Goal: Task Accomplishment & Management: Use online tool/utility

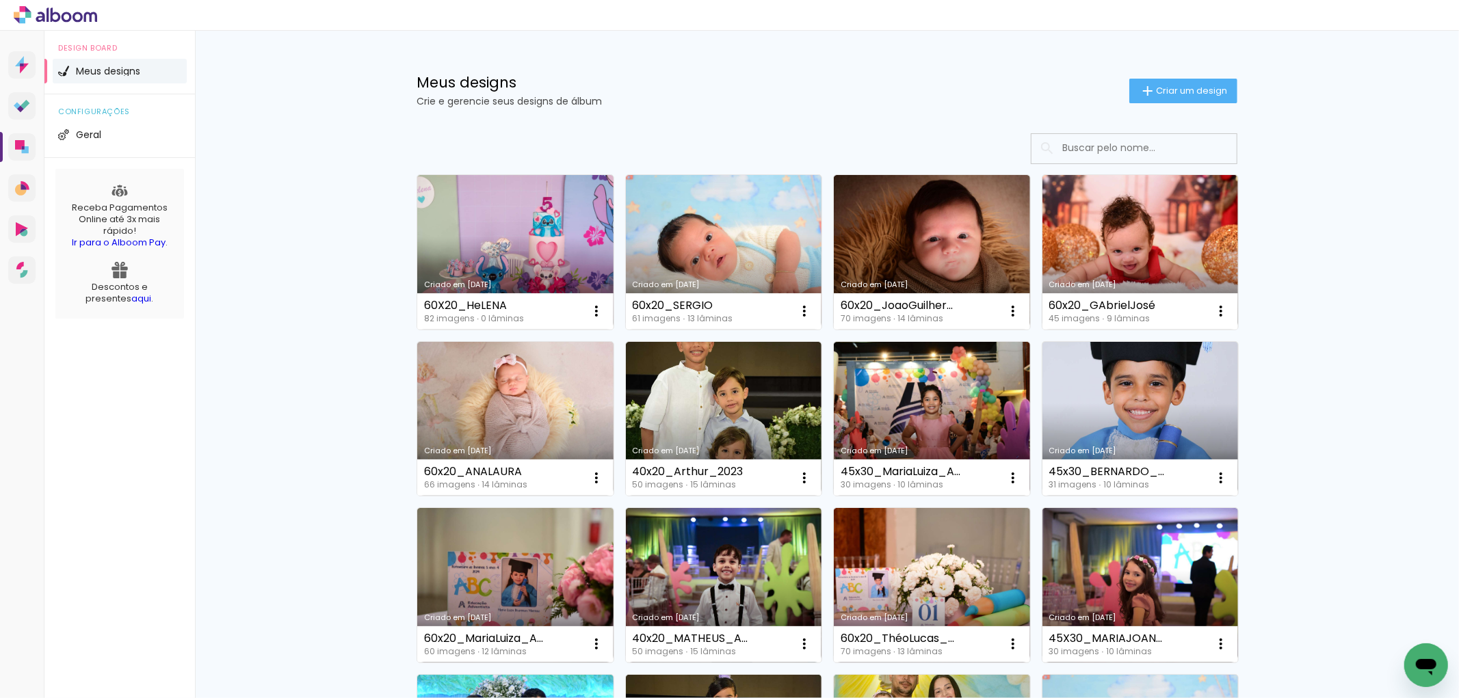
click at [1101, 146] on input at bounding box center [1152, 148] width 195 height 28
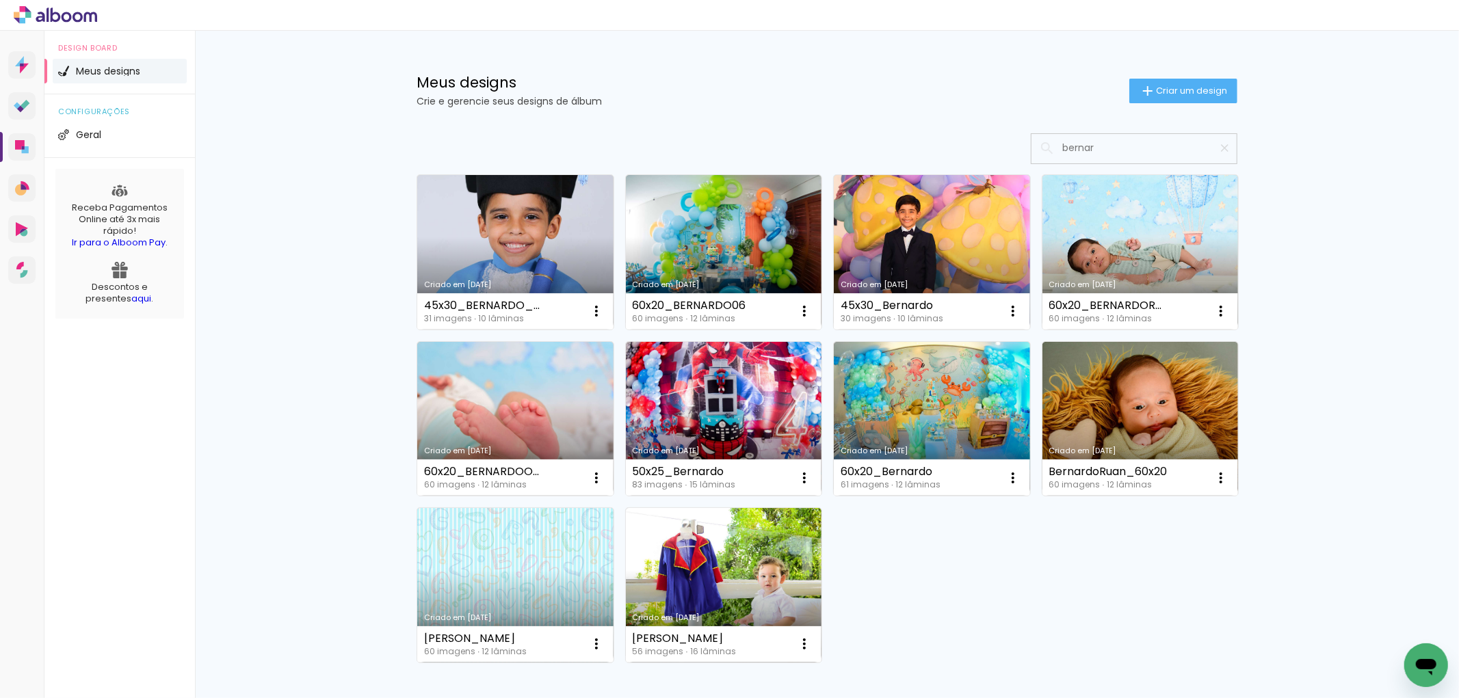
click at [1097, 151] on input "bernar" at bounding box center [1140, 148] width 171 height 28
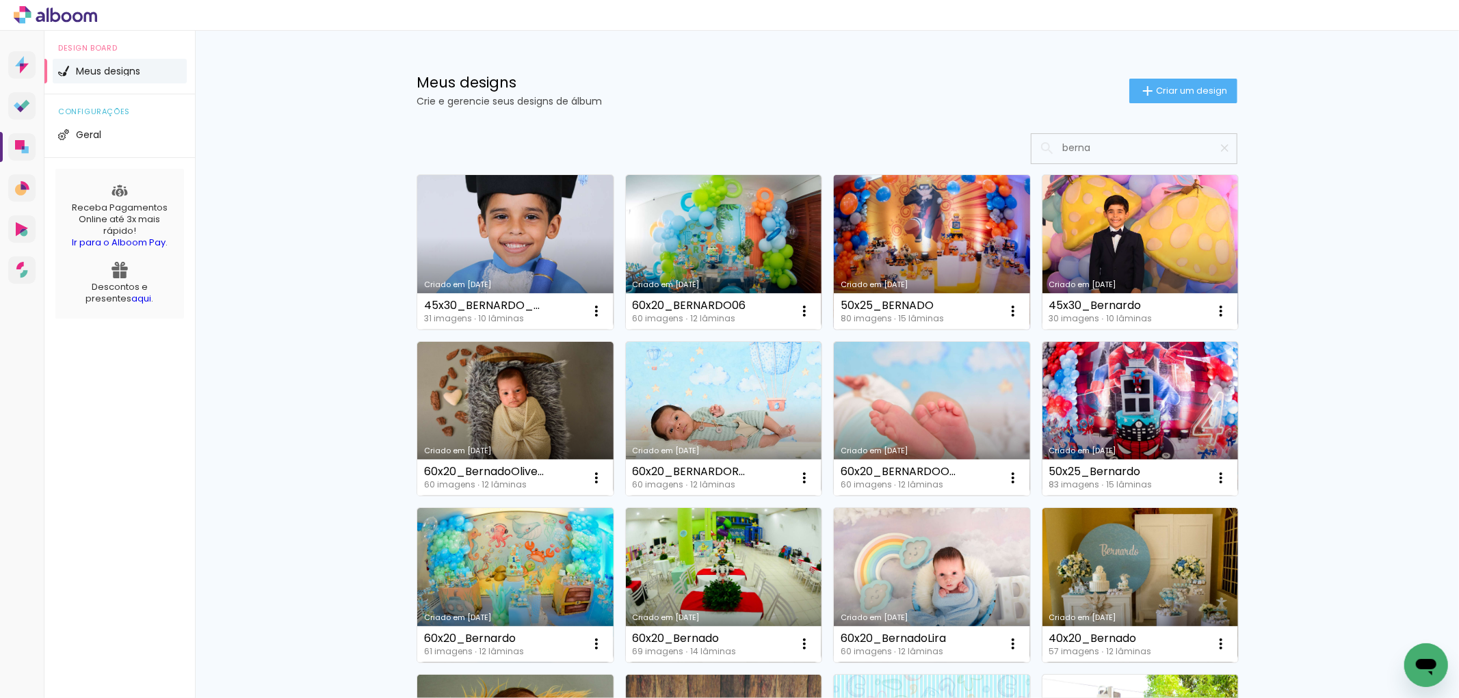
type input "berna"
type paper-input "berna"
click at [914, 241] on link "Criado em [DATE]" at bounding box center [932, 252] width 196 height 155
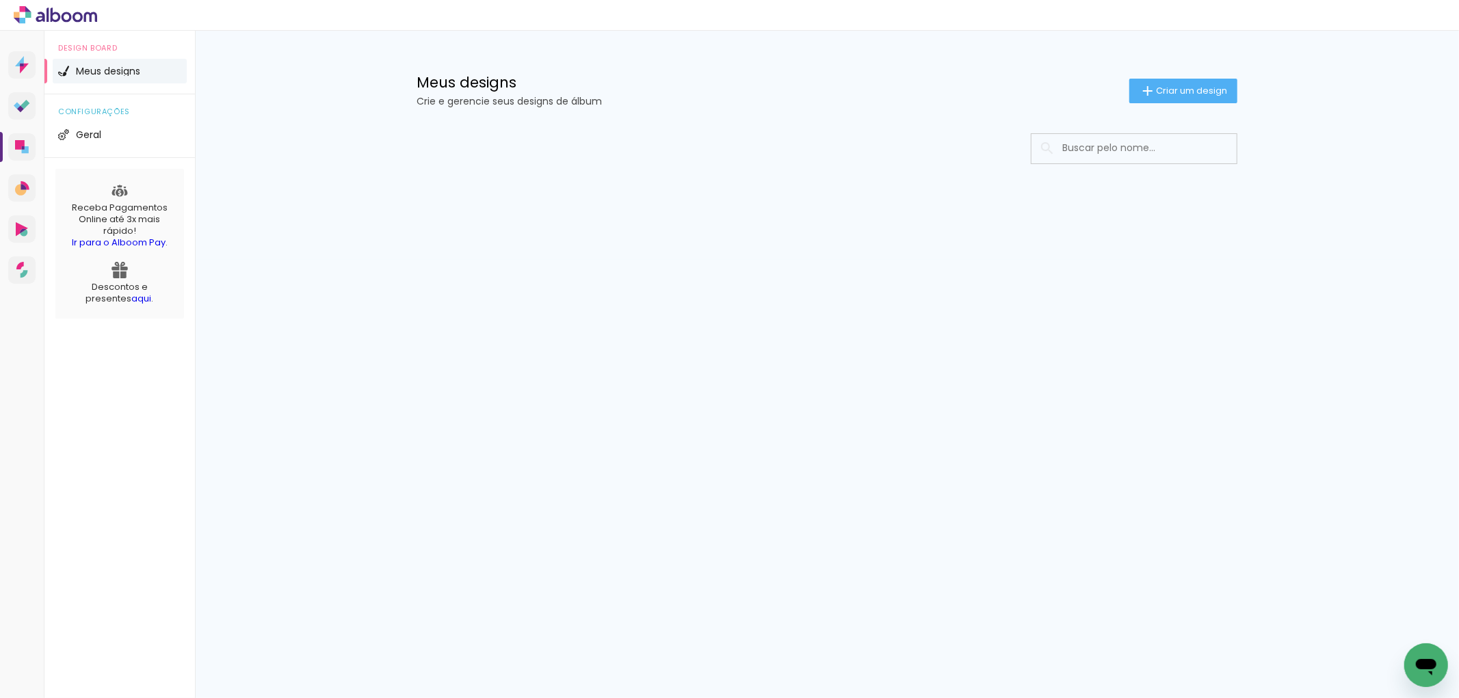
click at [1098, 146] on input at bounding box center [1152, 148] width 195 height 28
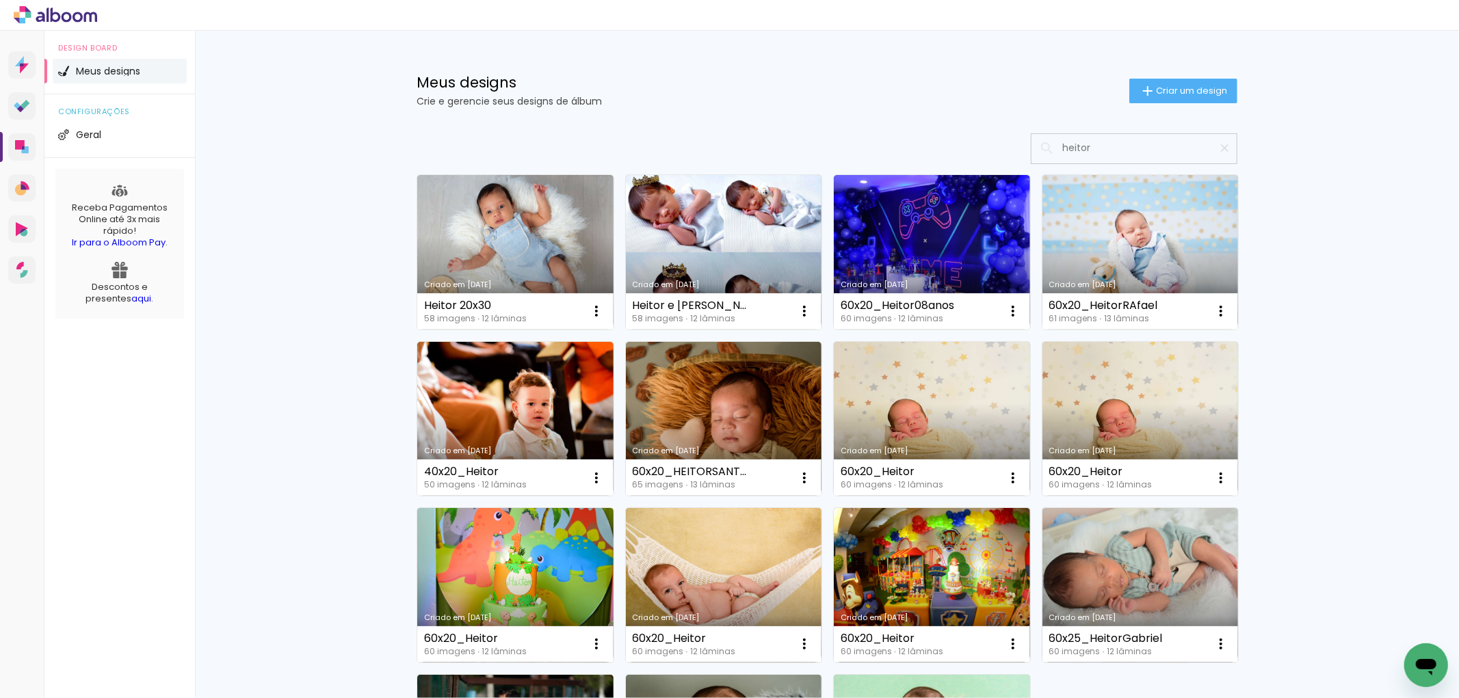
click at [1111, 146] on input "heitor" at bounding box center [1140, 148] width 171 height 28
type input "heitor"
type paper-input "heitor"
click at [951, 227] on link "Criado em [DATE]" at bounding box center [932, 252] width 196 height 155
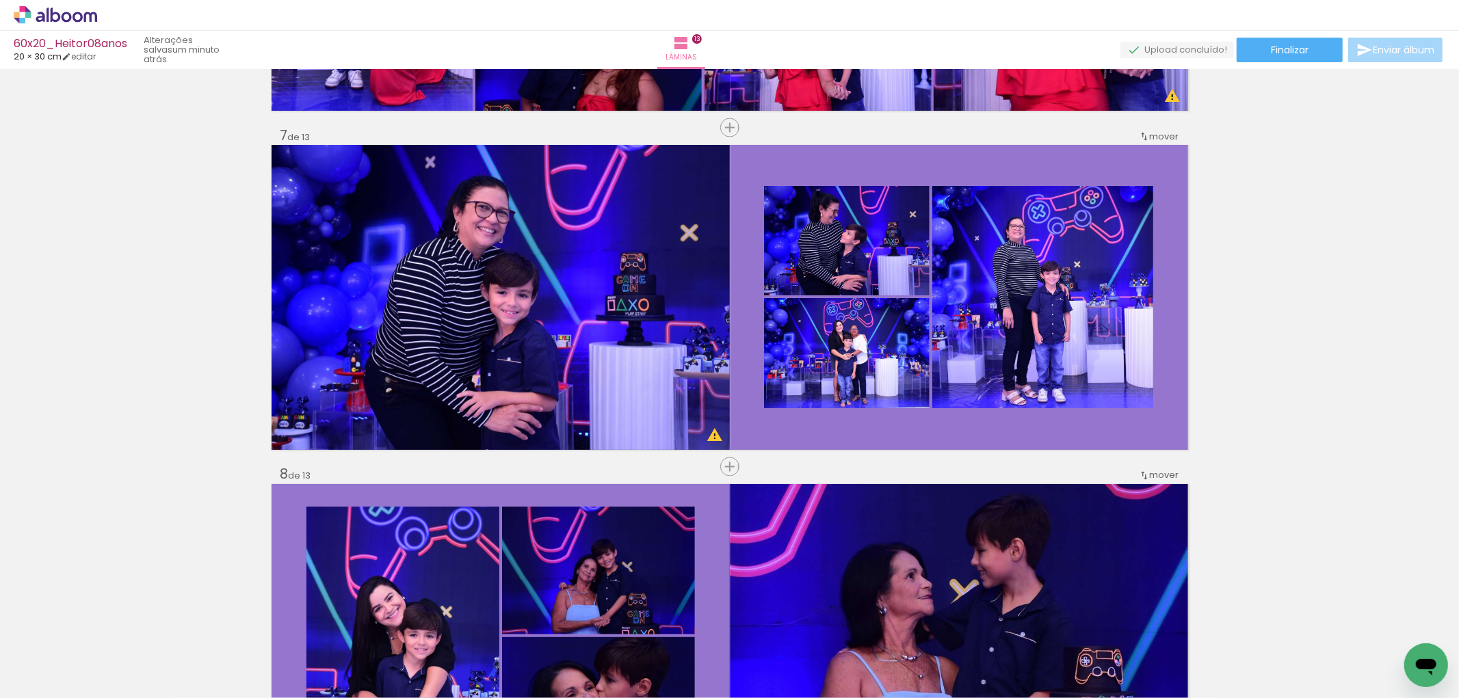
scroll to position [1975, 0]
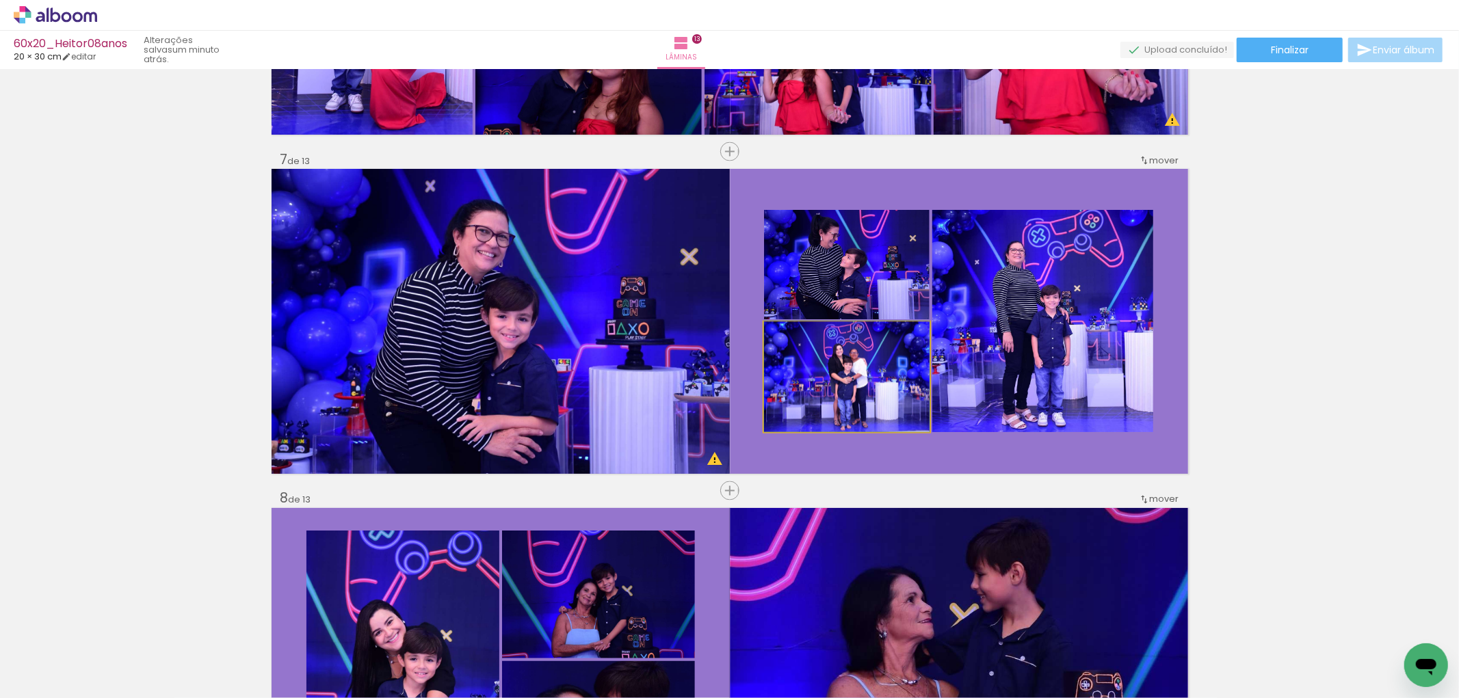
click at [839, 376] on quentale-photo at bounding box center [847, 377] width 166 height 110
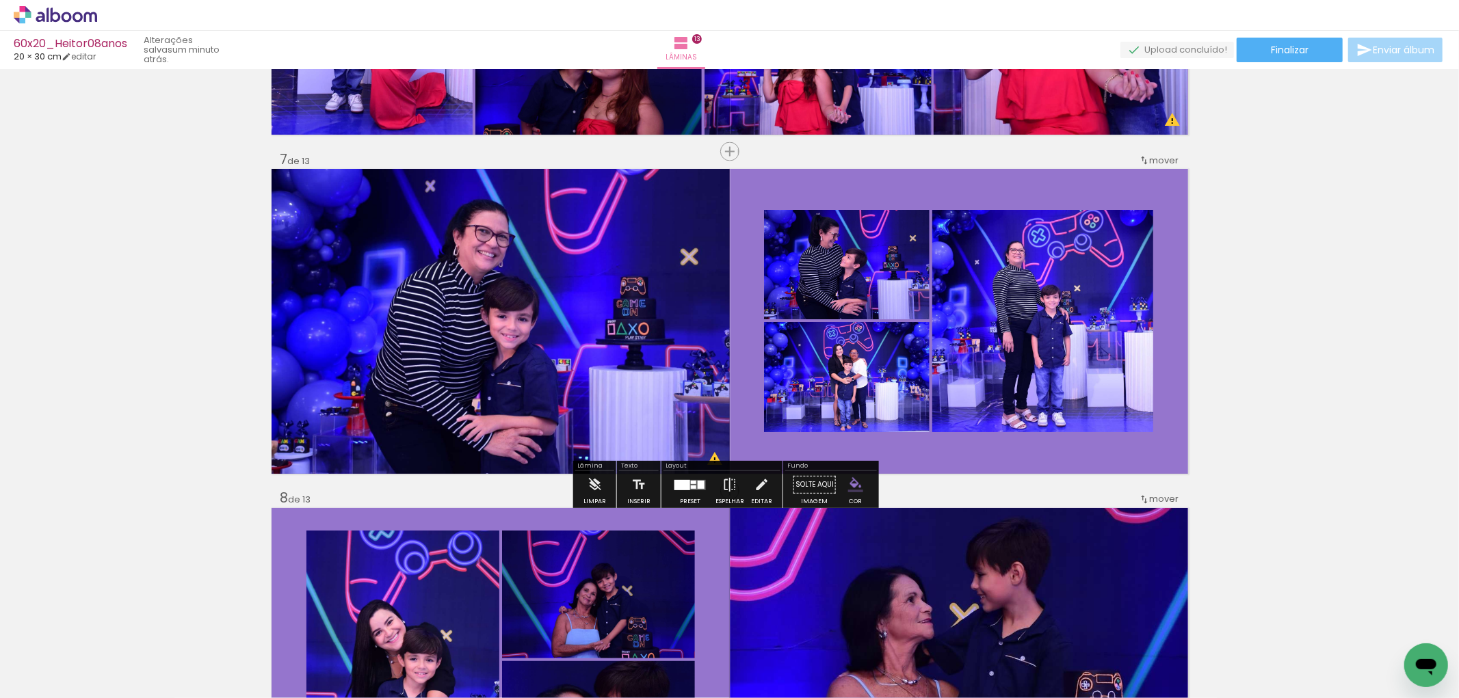
click at [1226, 323] on div "Inserir lâmina 1 de 13 Inserir lâmina 2 de 13 Inserir lâmina 3 de 13 Inserir lâ…" at bounding box center [729, 474] width 1459 height 4750
click at [585, 336] on quentale-photo at bounding box center [501, 321] width 458 height 305
click at [860, 302] on quentale-photo at bounding box center [847, 264] width 166 height 109
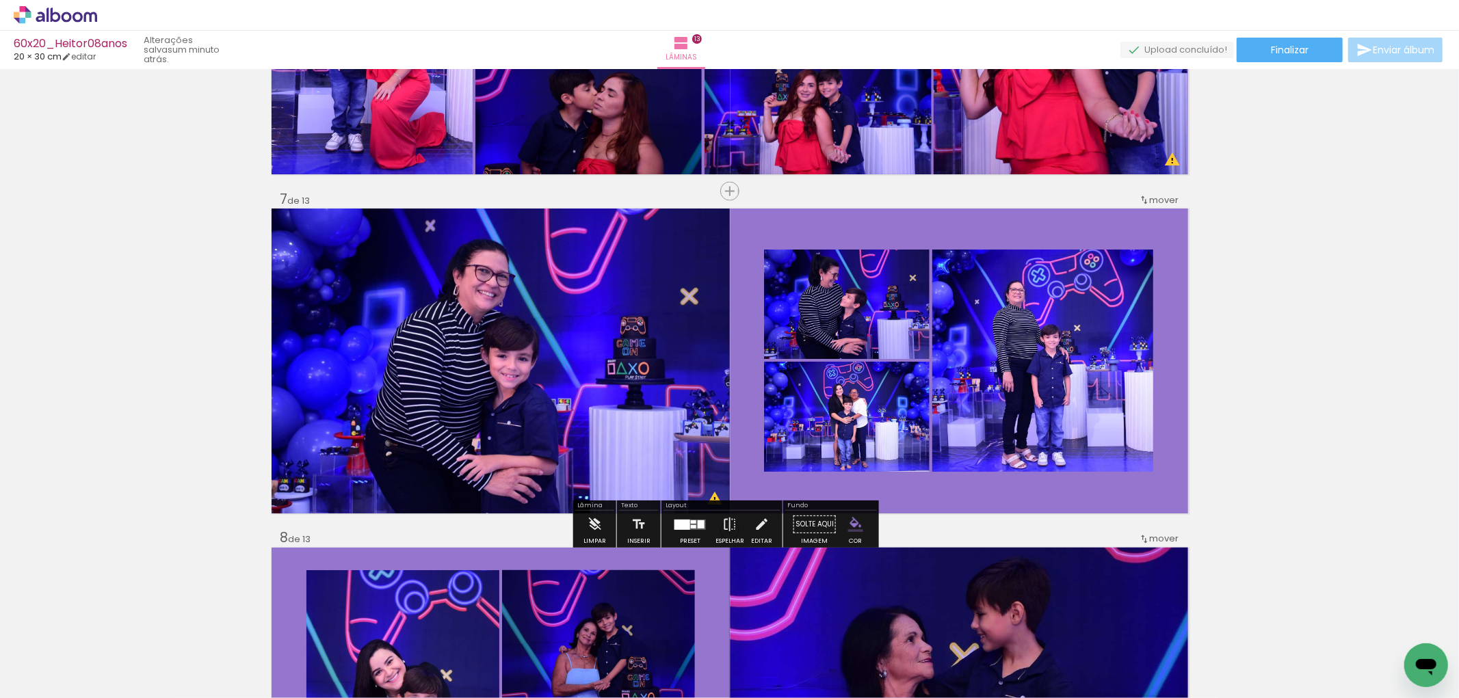
scroll to position [2052, 0]
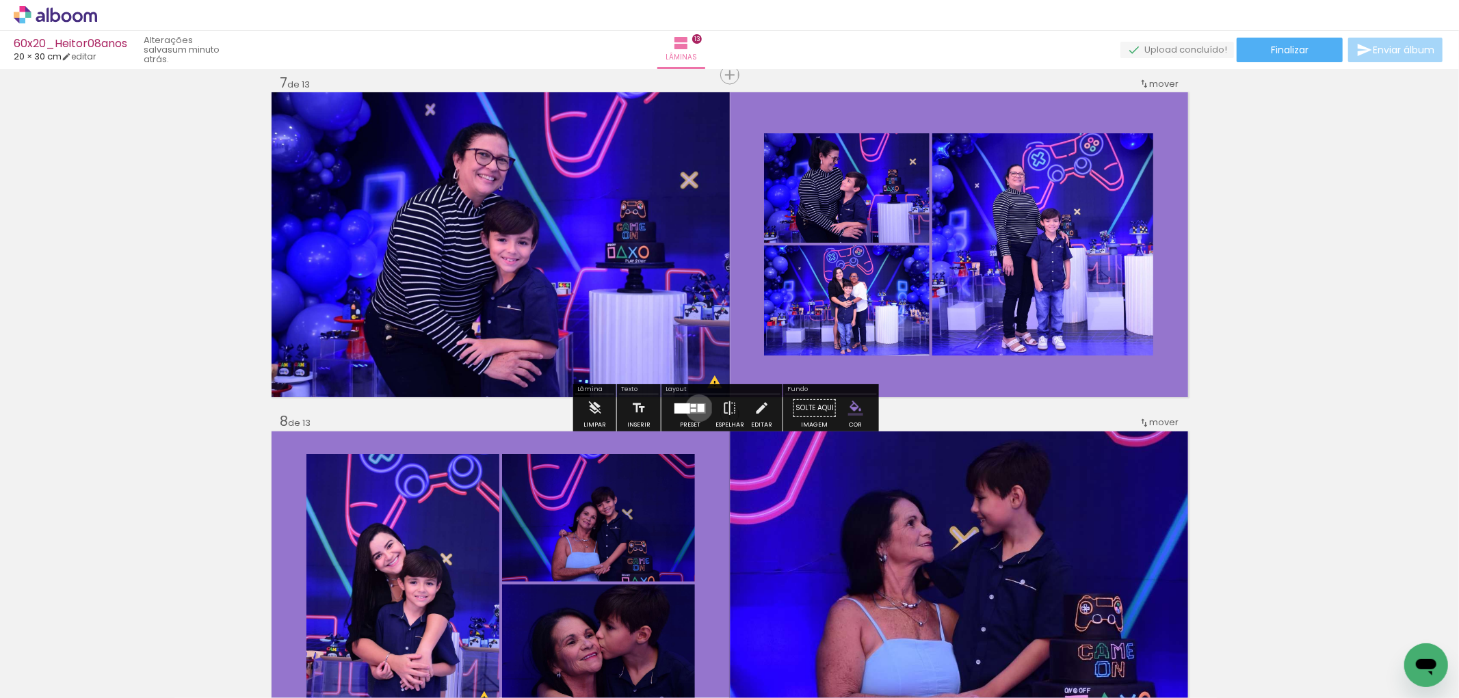
click at [698, 408] on div at bounding box center [701, 408] width 7 height 8
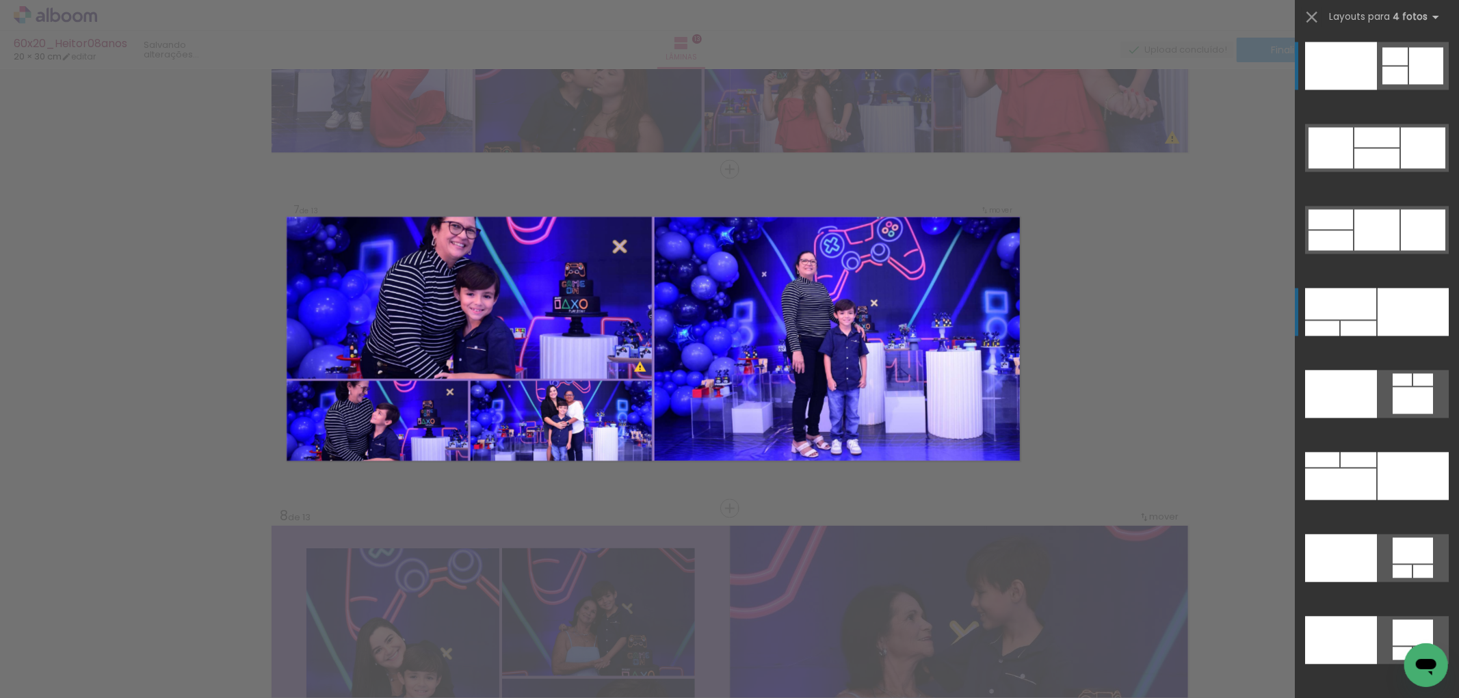
scroll to position [1955, 0]
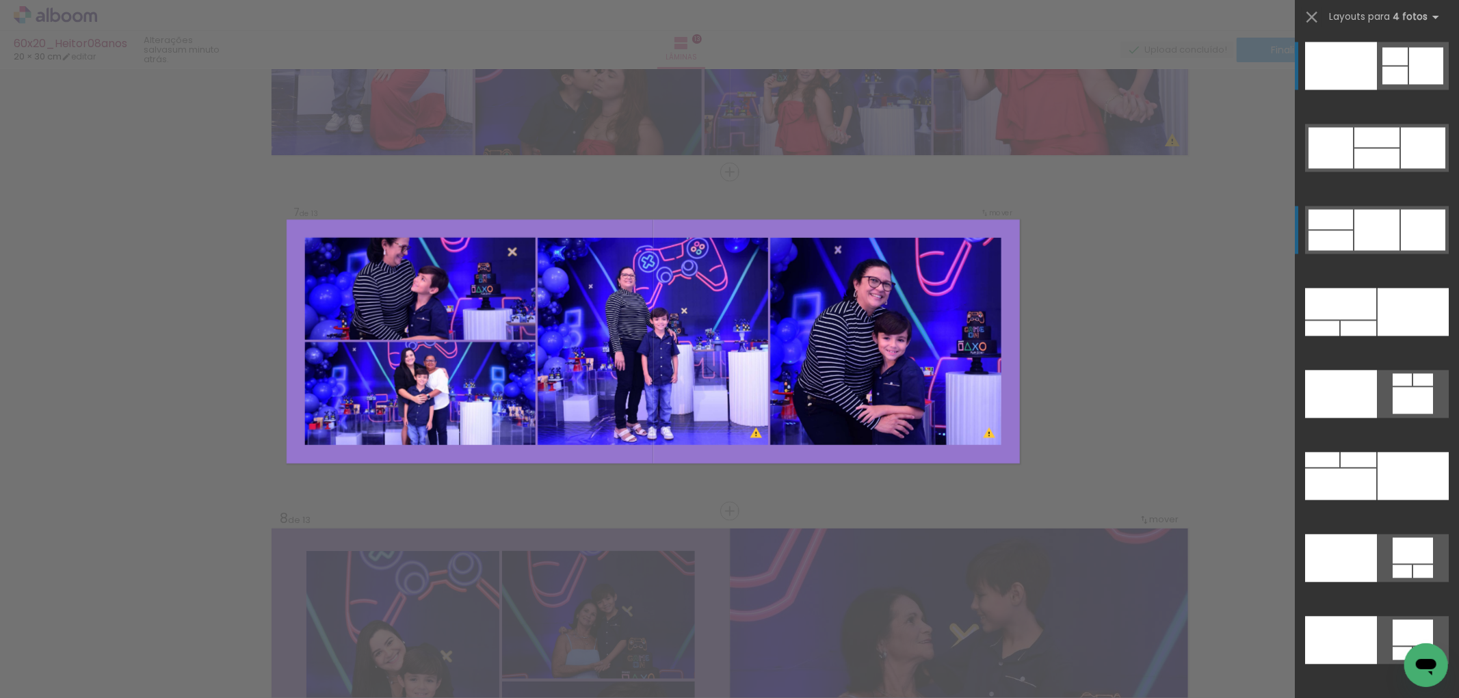
click at [1385, 224] on div at bounding box center [1376, 229] width 45 height 41
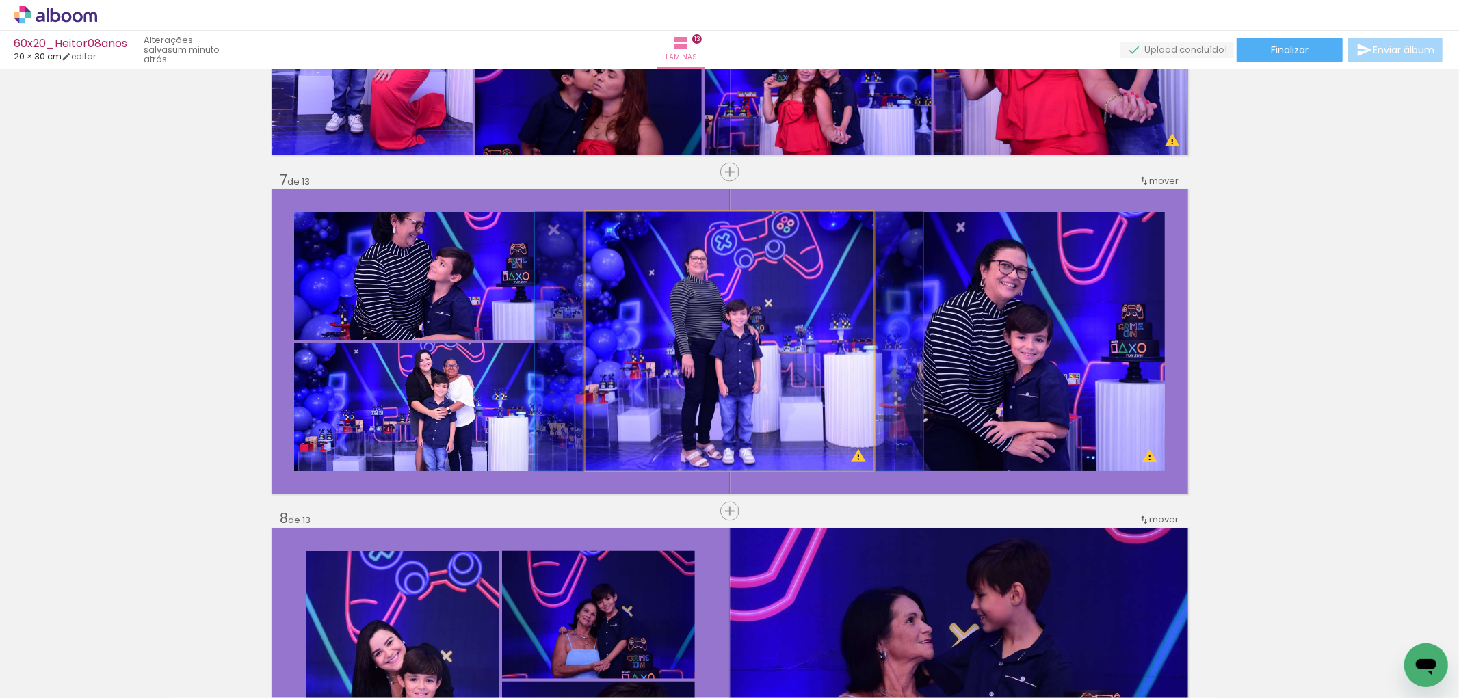
click at [672, 341] on quentale-photo at bounding box center [729, 341] width 288 height 259
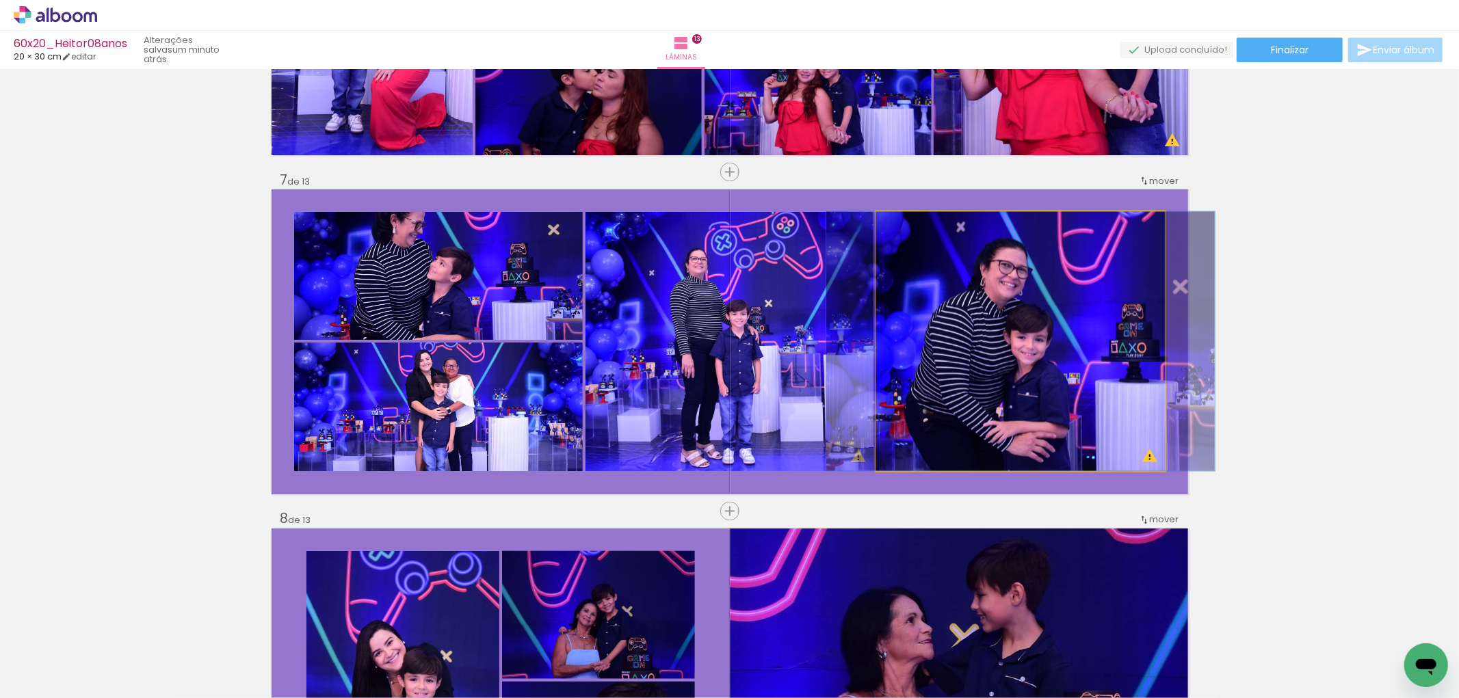
click at [964, 352] on quentale-photo at bounding box center [1020, 341] width 289 height 259
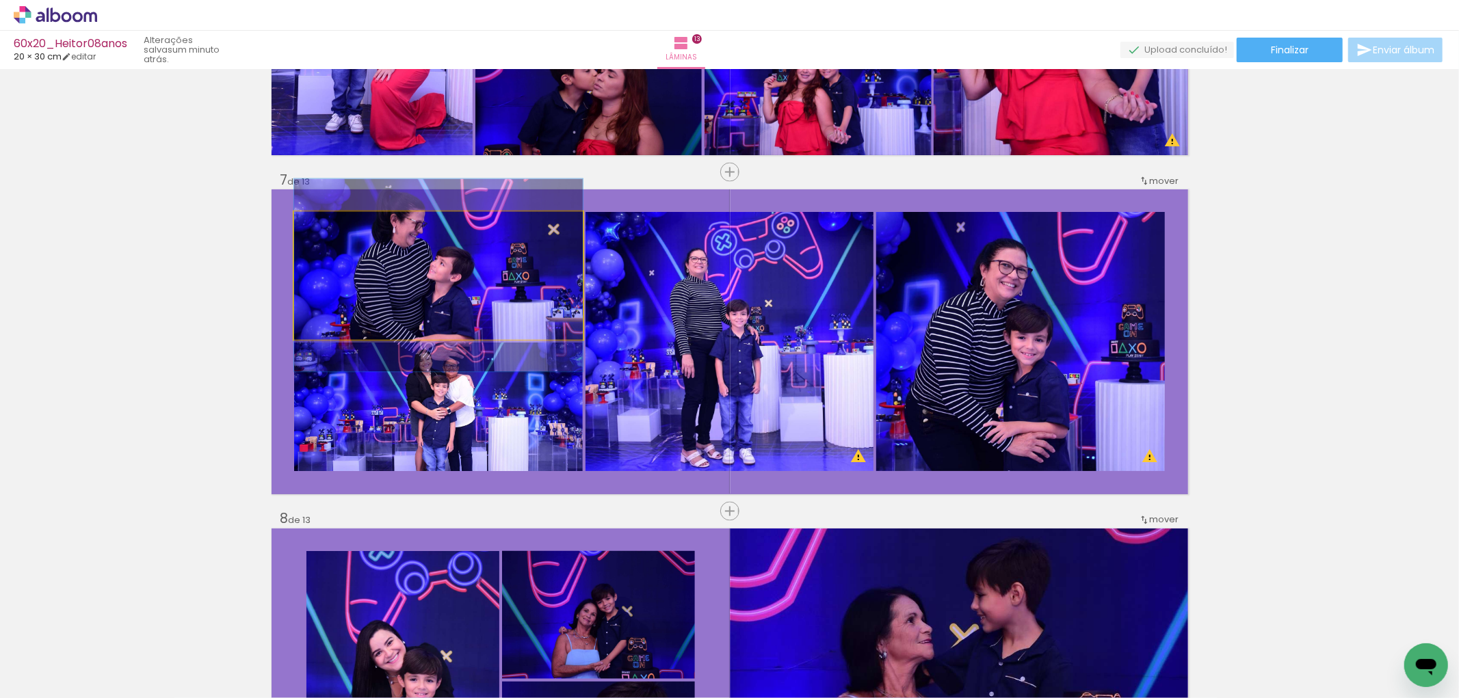
click at [468, 311] on quentale-photo at bounding box center [438, 276] width 289 height 128
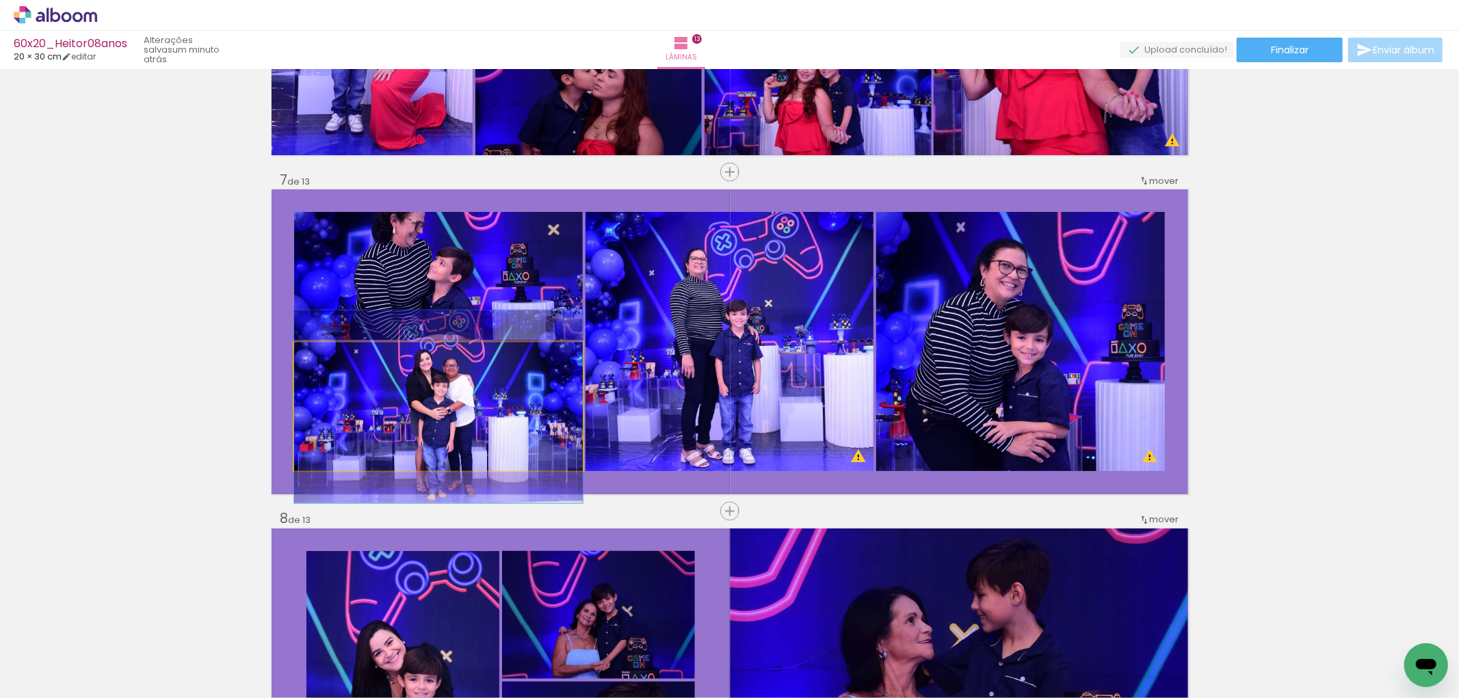
click at [463, 393] on quentale-photo at bounding box center [438, 407] width 289 height 129
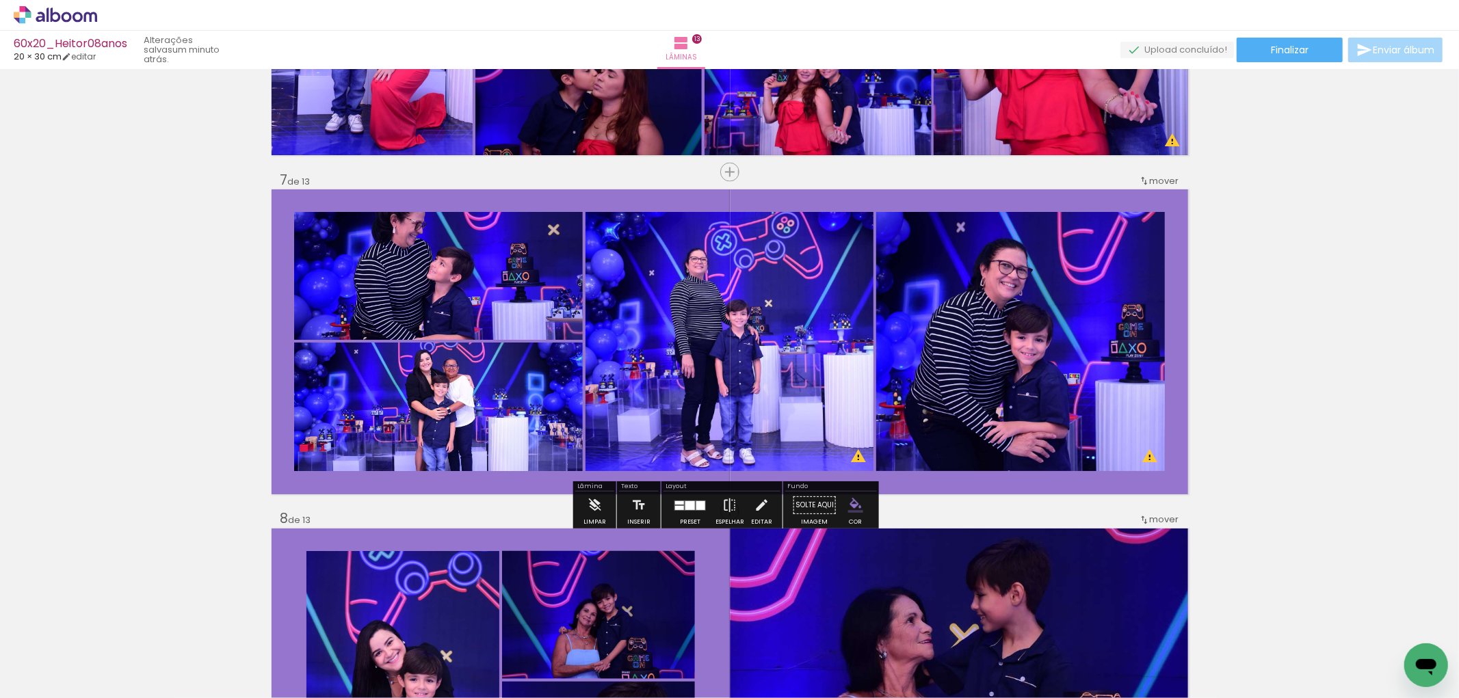
click at [689, 507] on div at bounding box center [690, 505] width 10 height 9
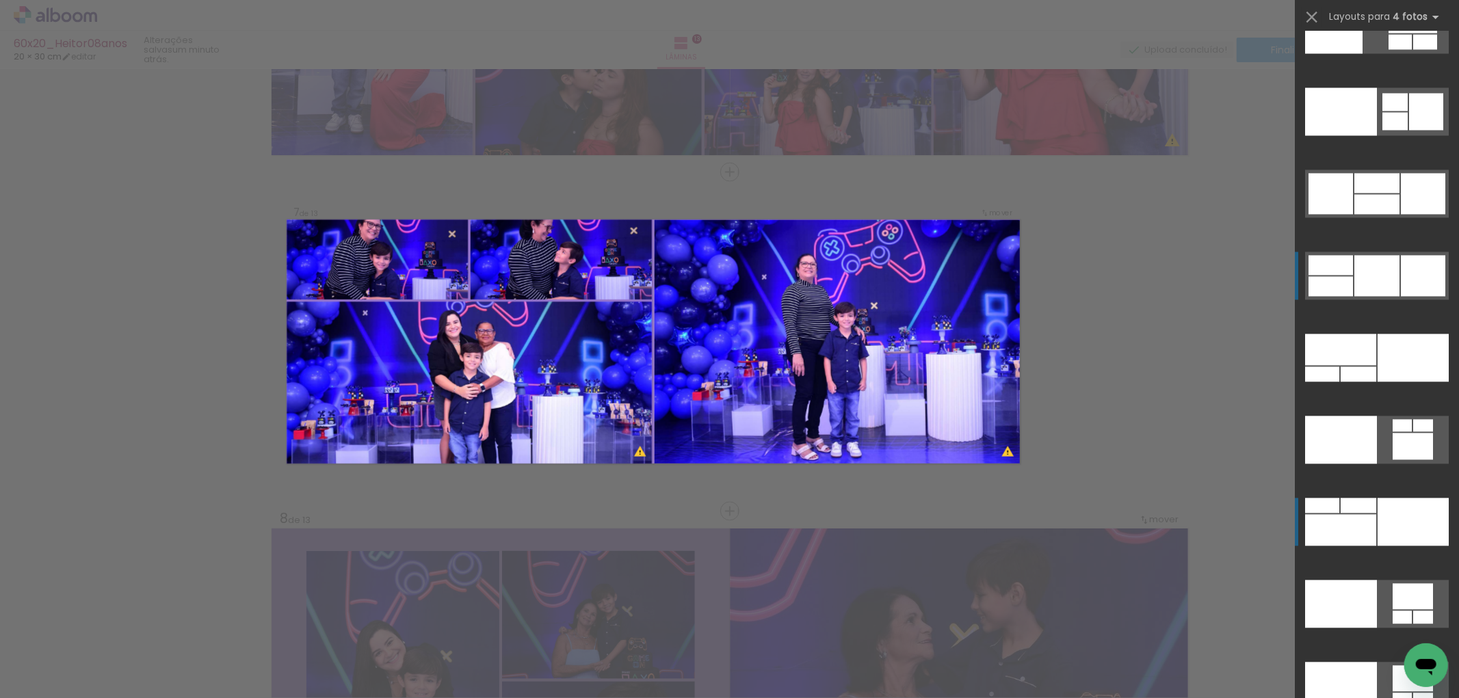
scroll to position [28584, 0]
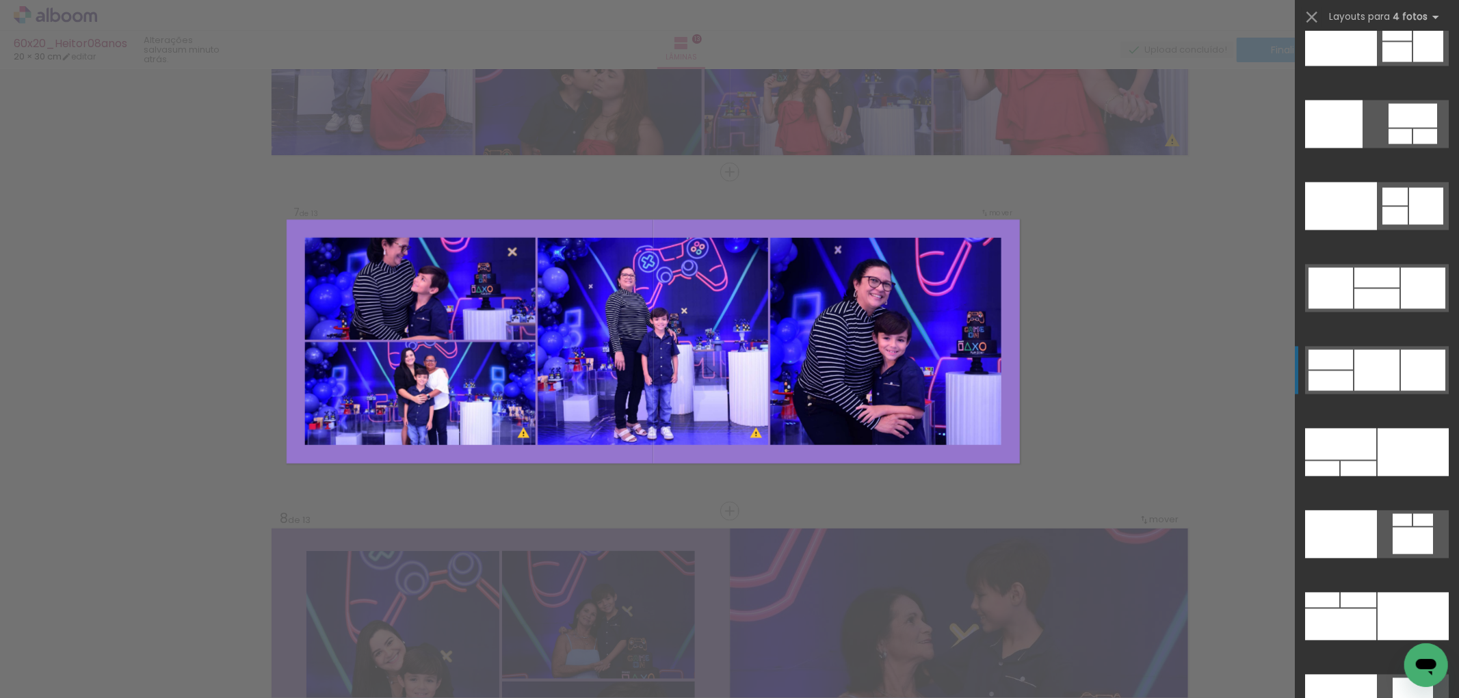
click at [1368, 364] on div at bounding box center [1376, 369] width 45 height 41
click at [1360, 374] on div at bounding box center [1376, 369] width 45 height 41
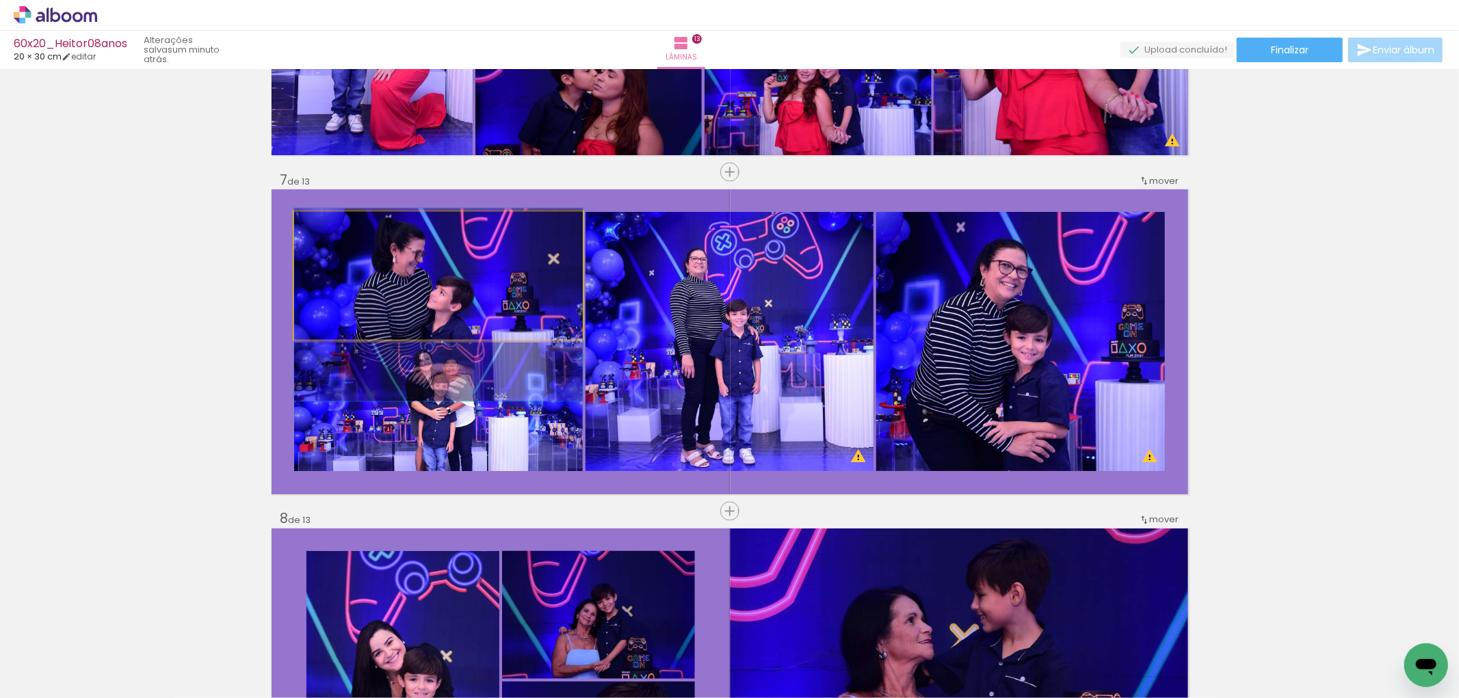
drag, startPoint x: 465, startPoint y: 288, endPoint x: 465, endPoint y: 317, distance: 29.4
click at [527, 296] on quentale-photo at bounding box center [438, 276] width 289 height 128
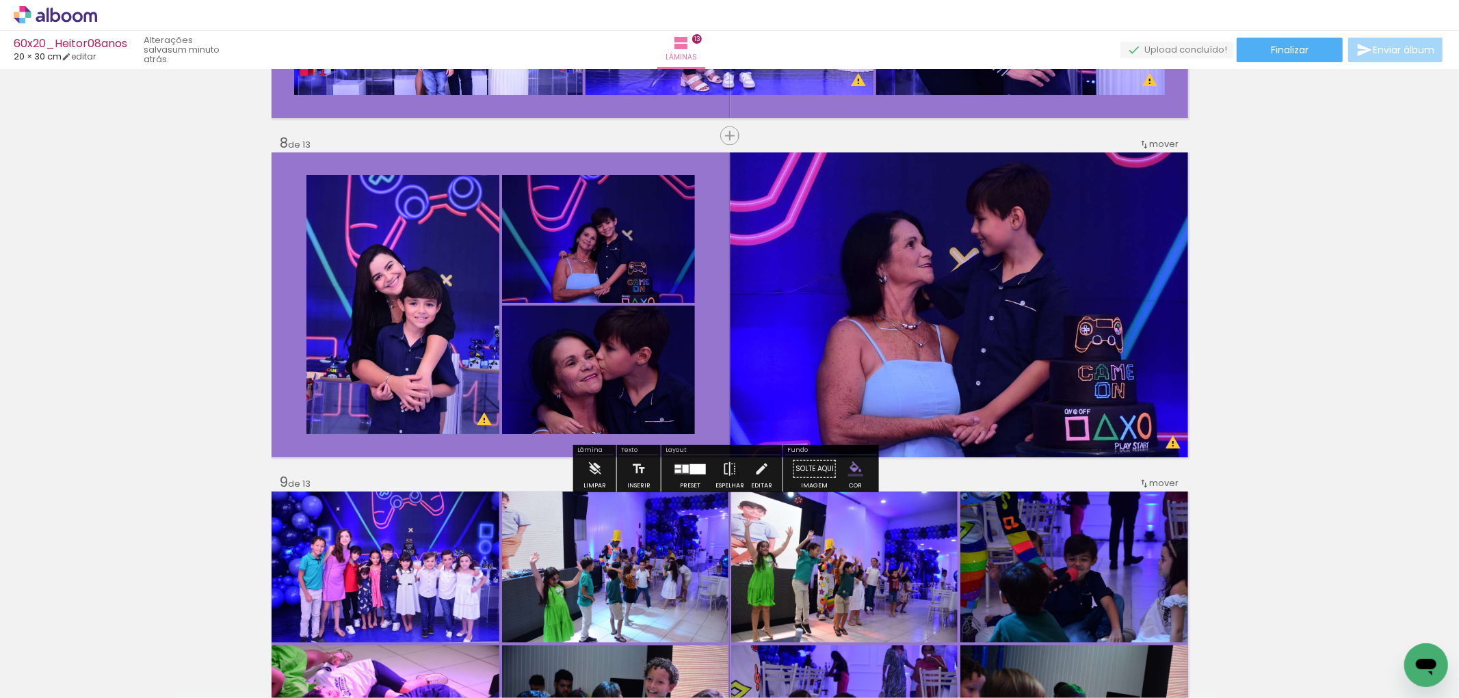
scroll to position [2335, 0]
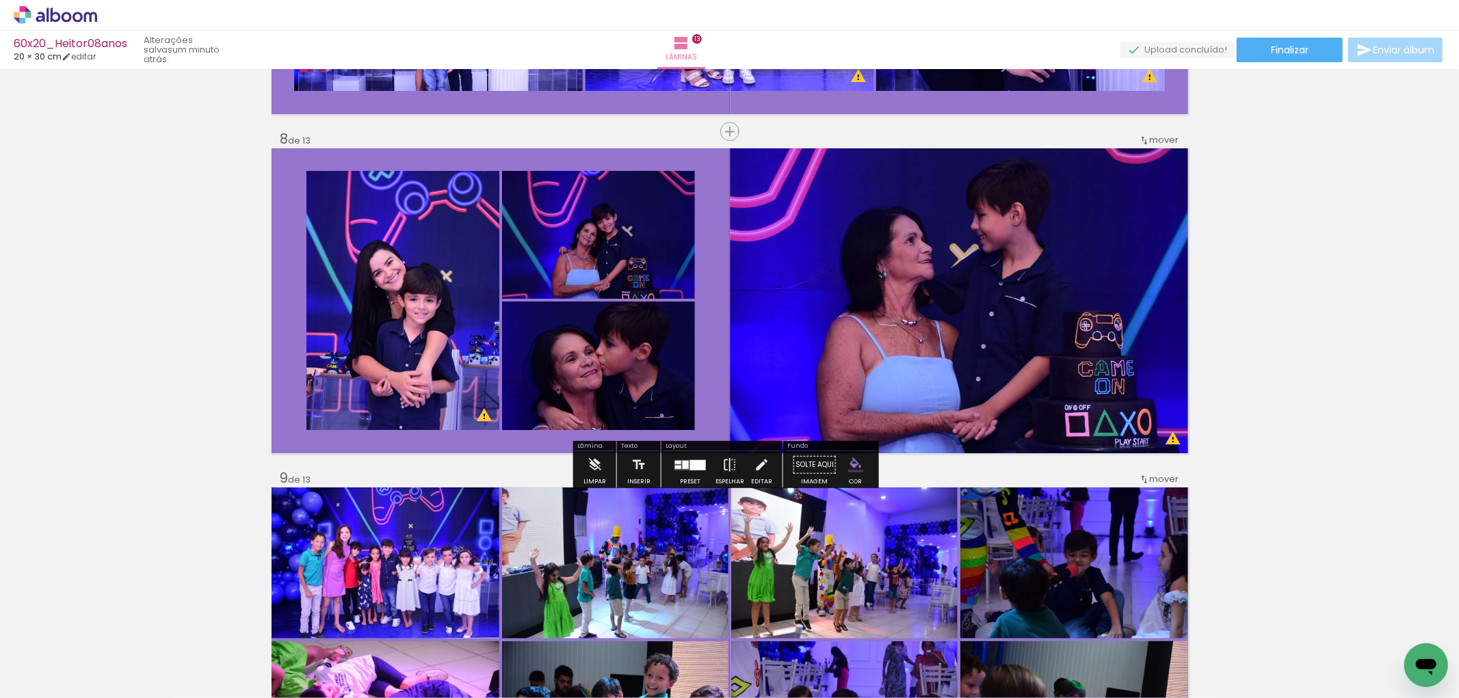
click at [446, 317] on quentale-photo at bounding box center [402, 300] width 193 height 259
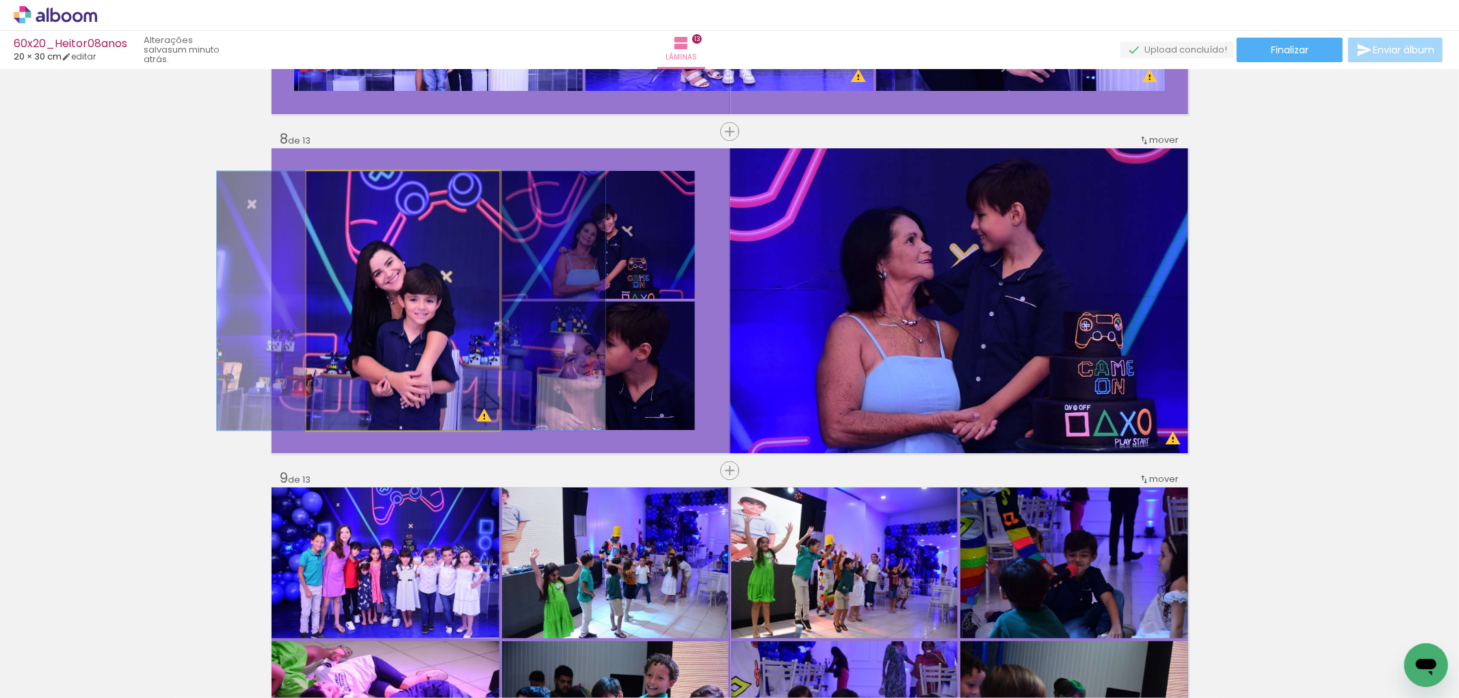
click at [446, 317] on quentale-photo at bounding box center [402, 300] width 193 height 259
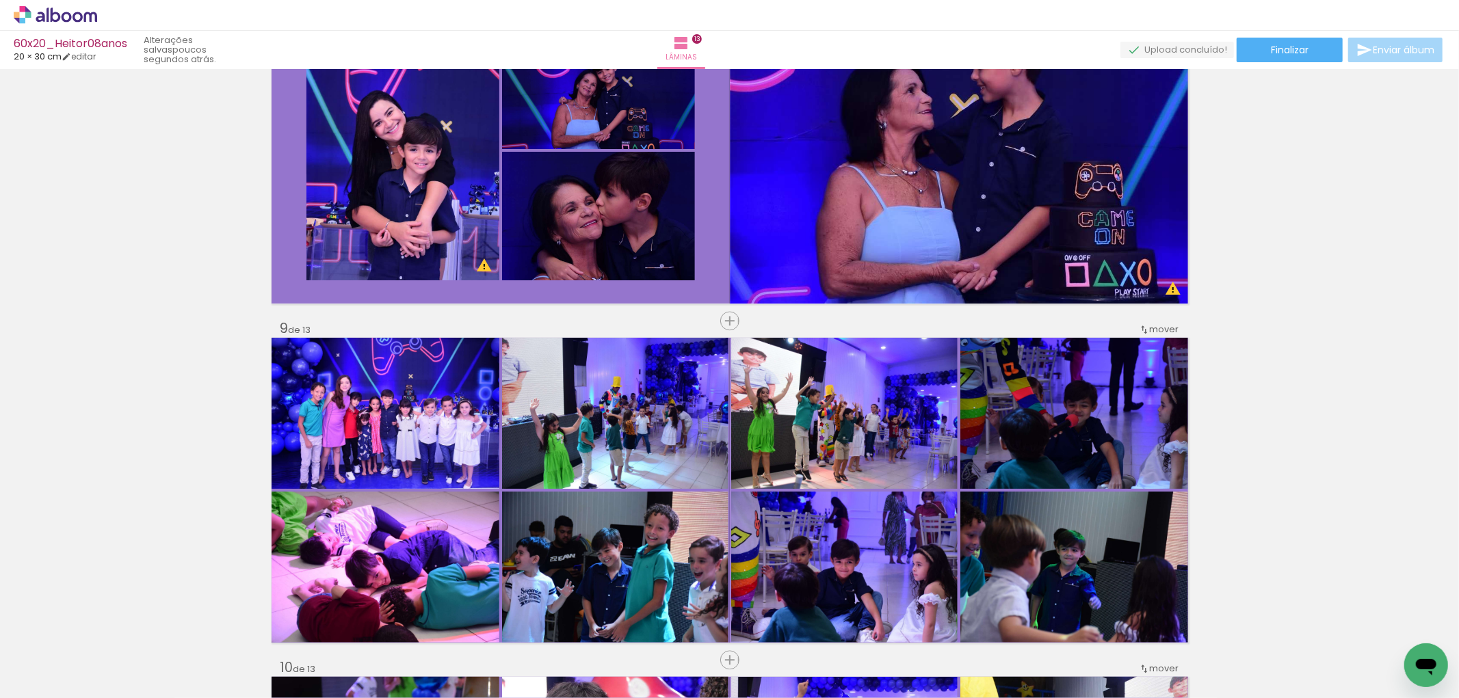
scroll to position [2335, 0]
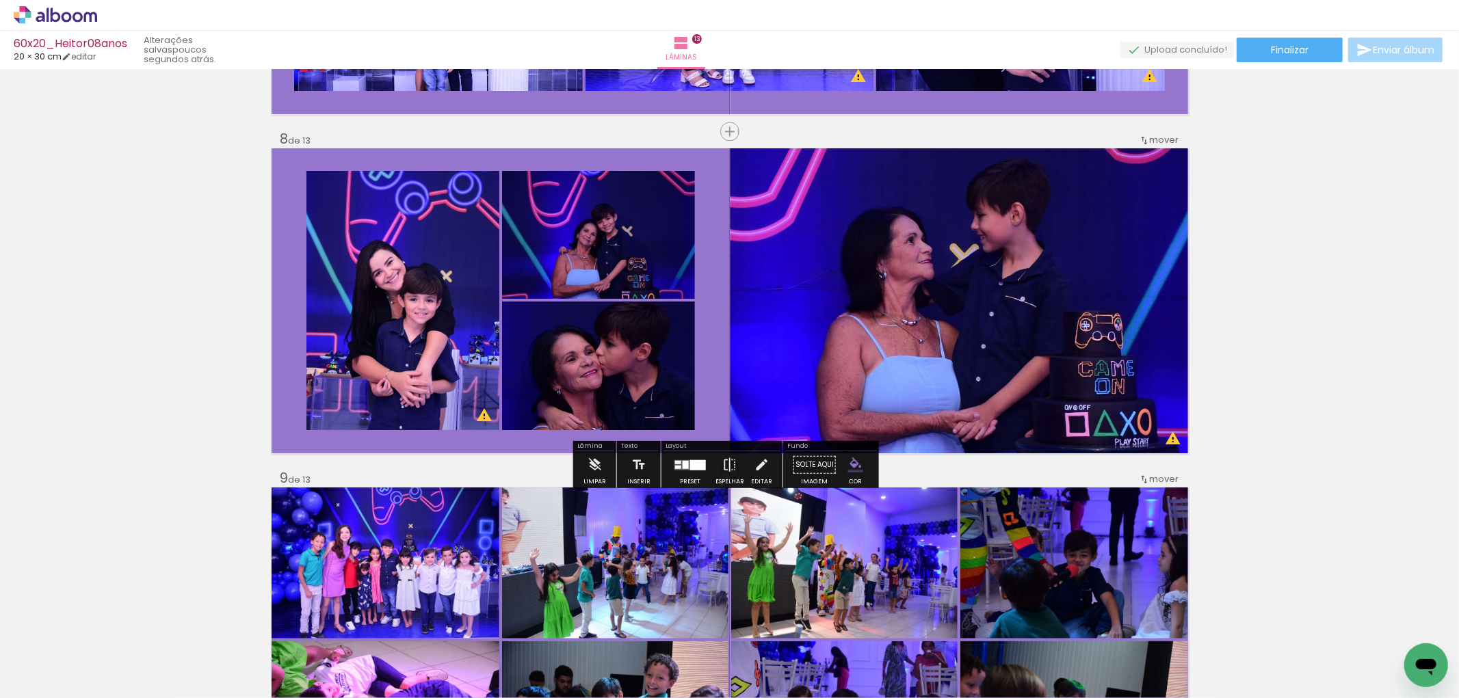
click at [384, 311] on quentale-photo at bounding box center [402, 300] width 193 height 259
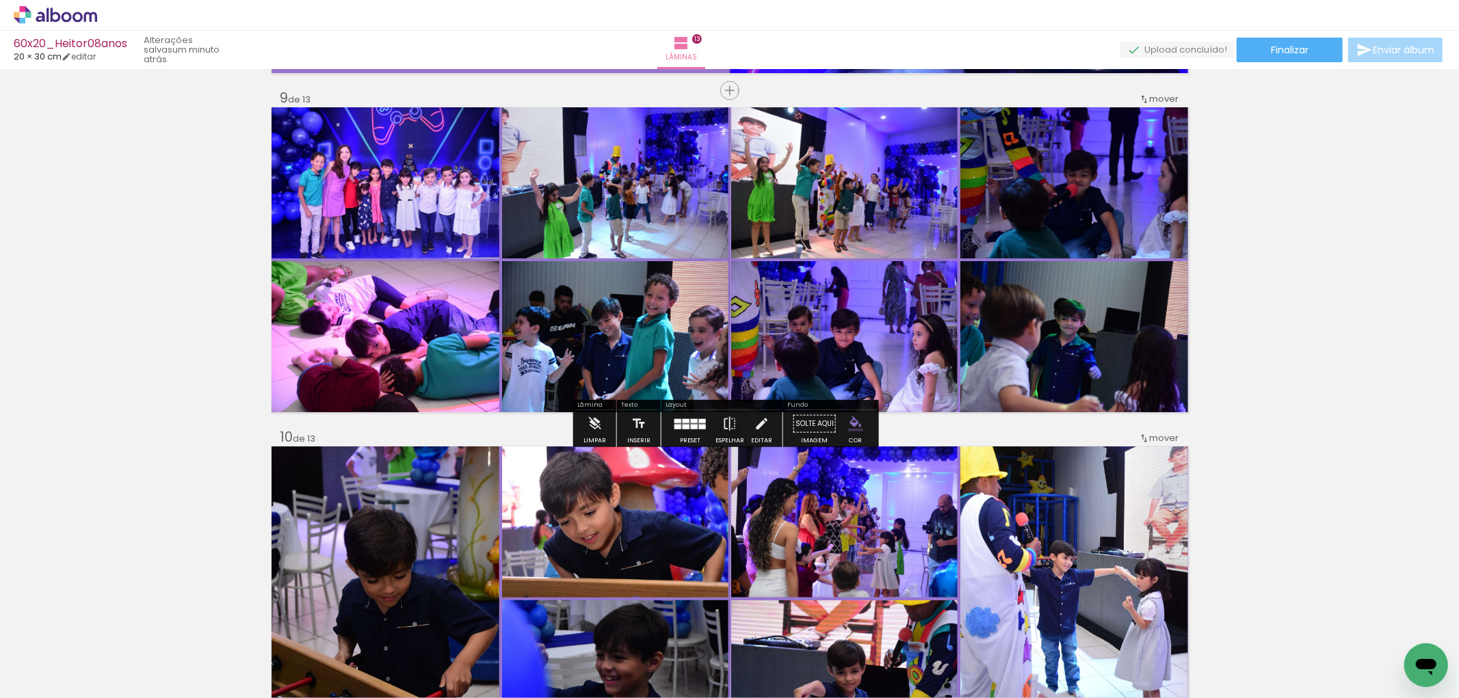
scroll to position [2755, 0]
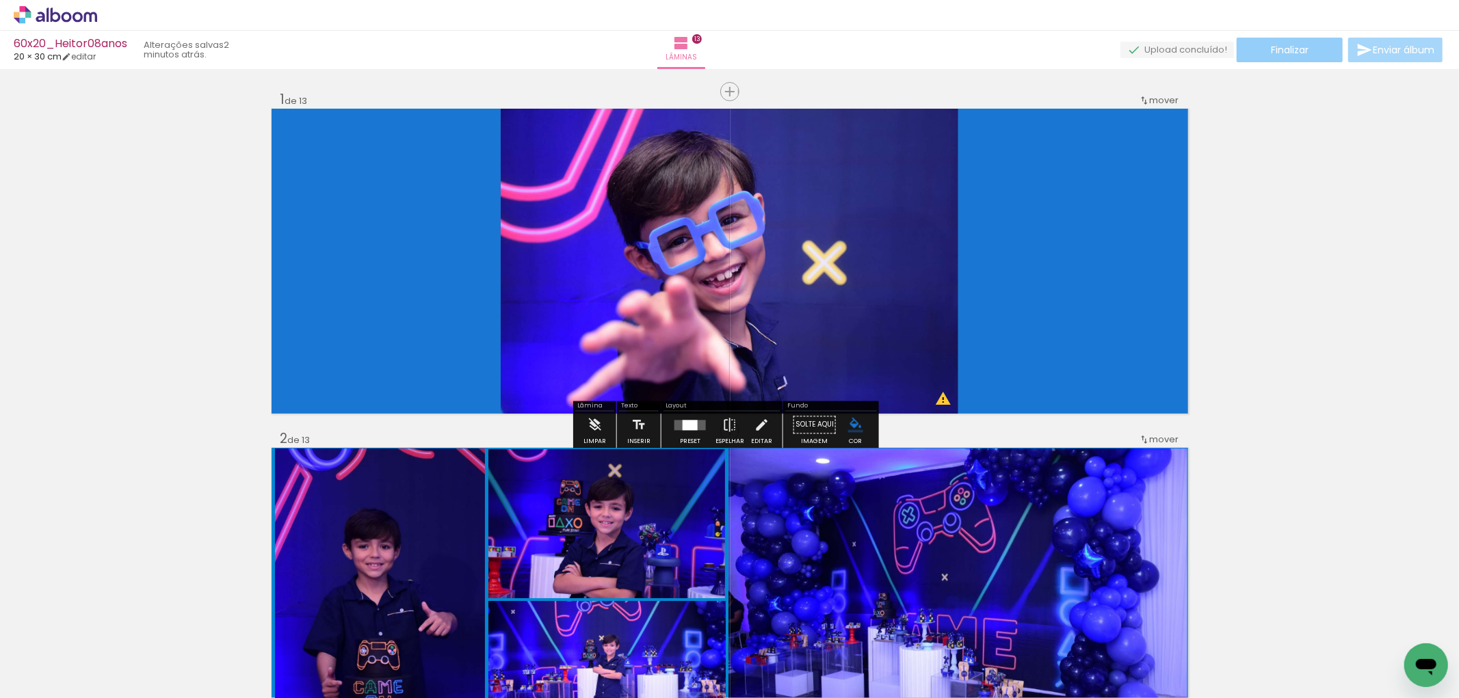
click at [1291, 52] on span "Finalizar" at bounding box center [1290, 50] width 38 height 10
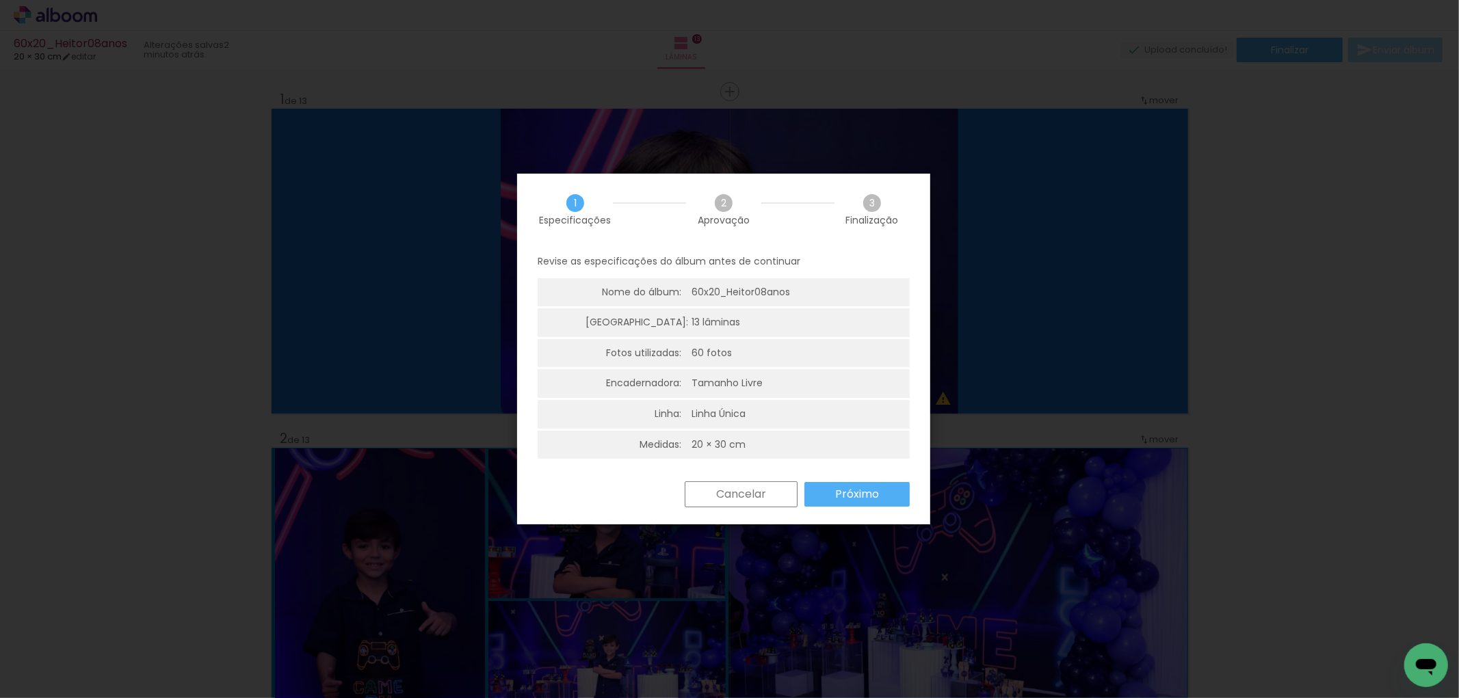
click at [0, 0] on slot "Próximo" at bounding box center [0, 0] width 0 height 0
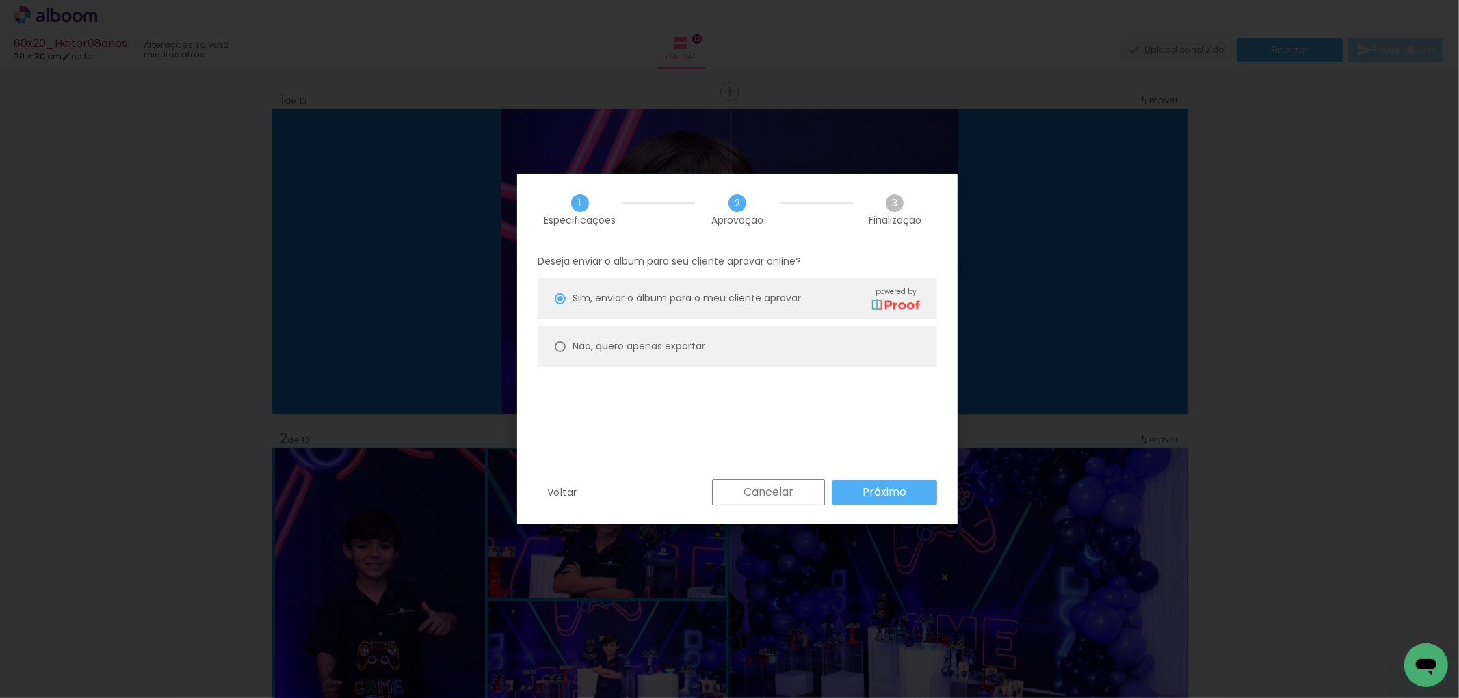
click at [726, 338] on paper-radio-button "Não, quero apenas exportar" at bounding box center [737, 346] width 399 height 41
type paper-radio-button "on"
click at [0, 0] on slot "Próximo" at bounding box center [0, 0] width 0 height 0
type input "Alta, 300 DPI"
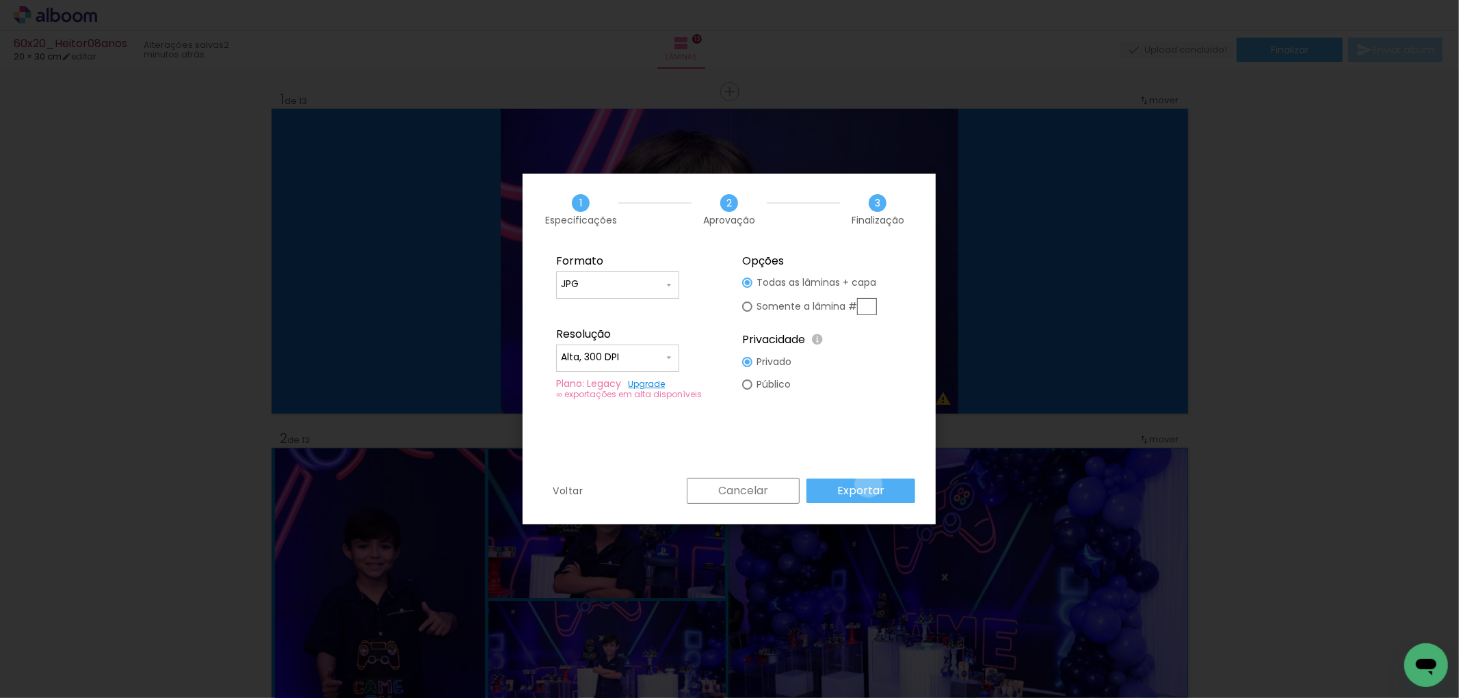
click at [0, 0] on slot "Exportar" at bounding box center [0, 0] width 0 height 0
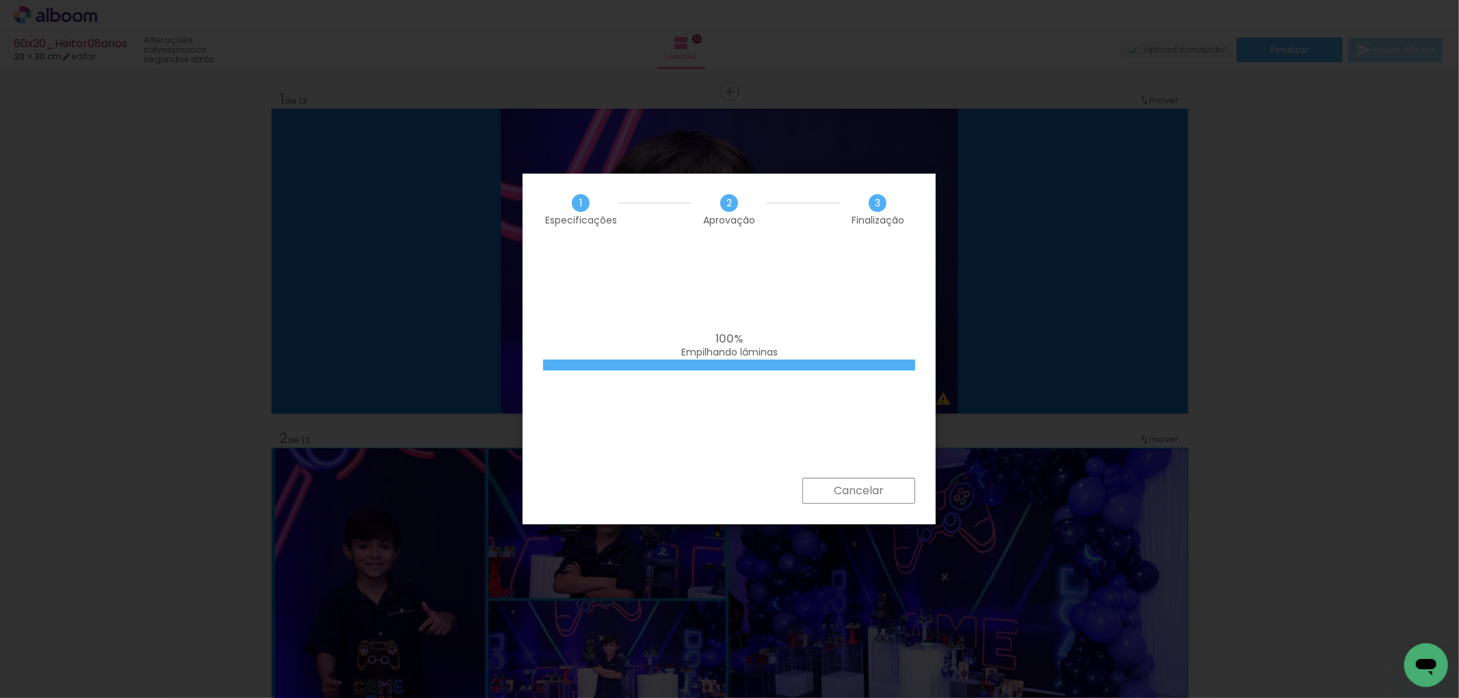
scroll to position [10833, 0]
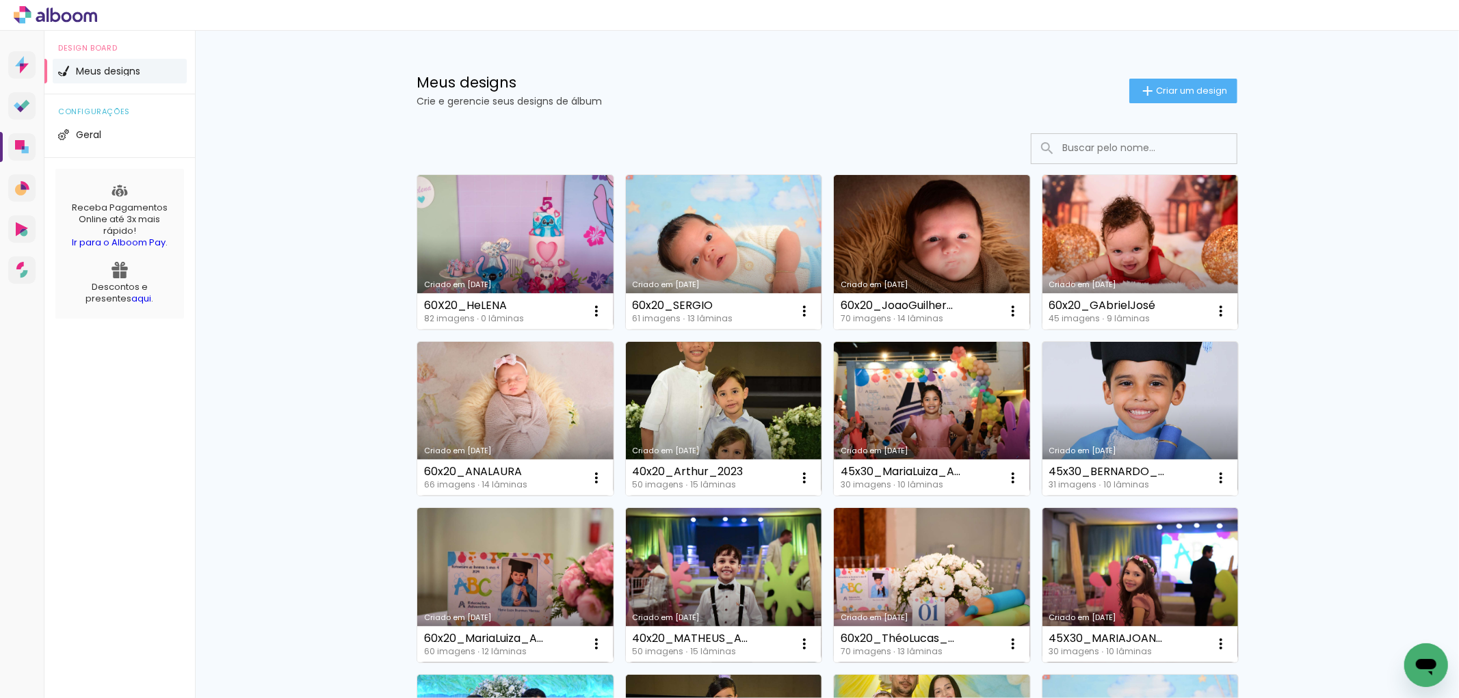
click at [1122, 144] on input at bounding box center [1152, 148] width 195 height 28
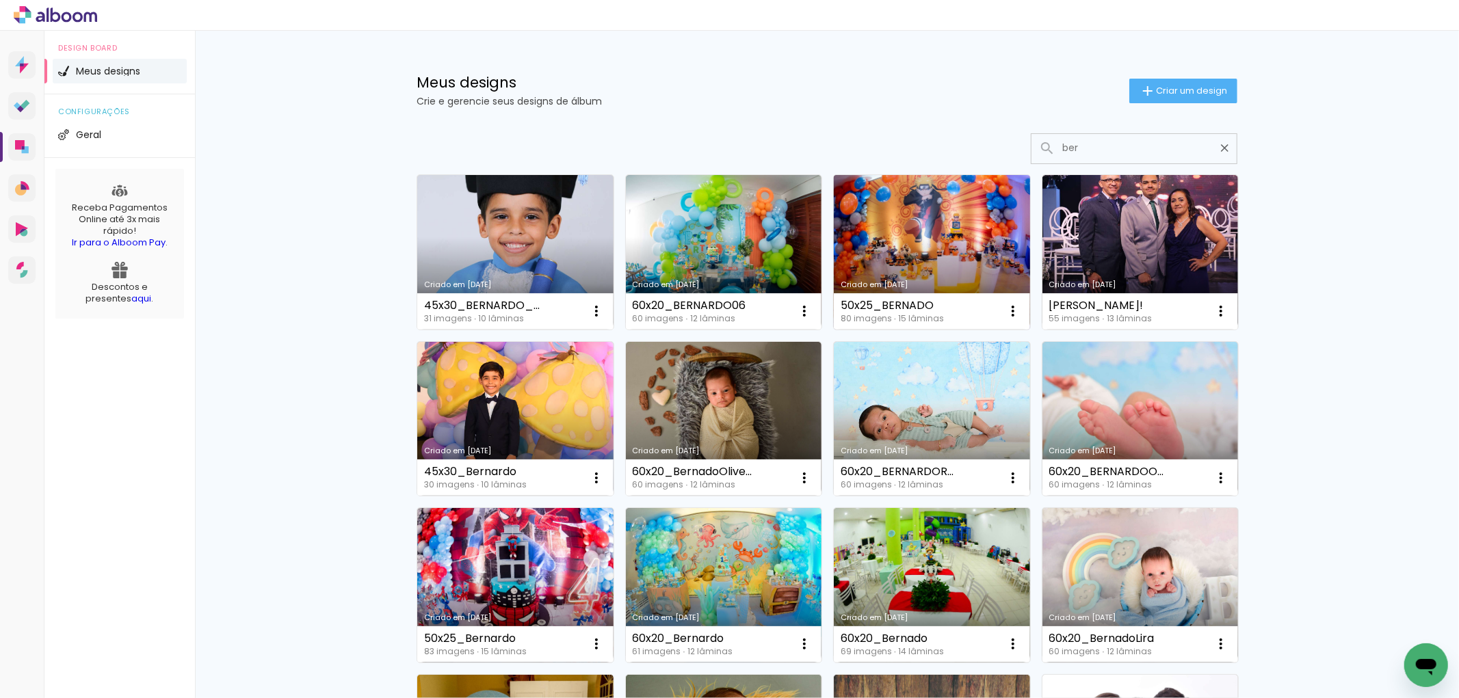
type input "ber"
type paper-input "ber"
click at [929, 265] on link "Criado em [DATE]" at bounding box center [932, 252] width 196 height 155
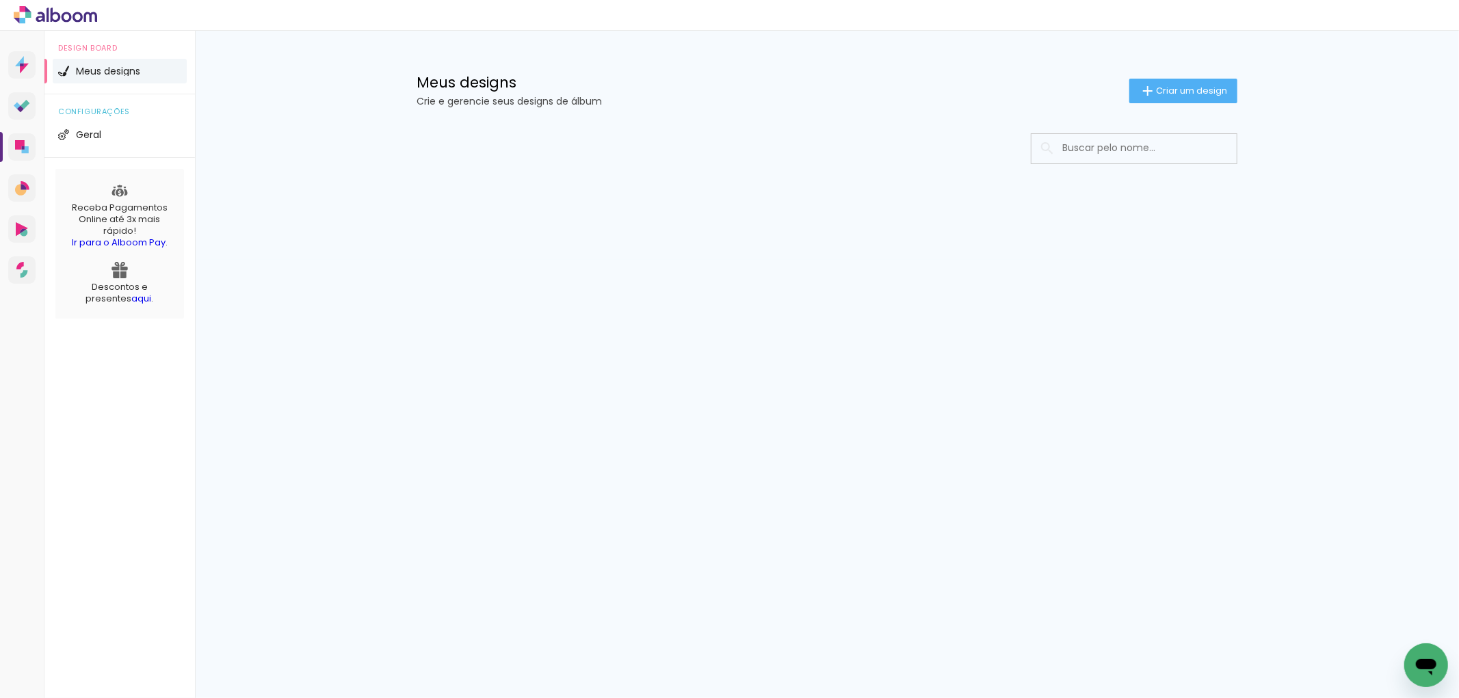
click at [1127, 148] on input at bounding box center [1152, 148] width 195 height 28
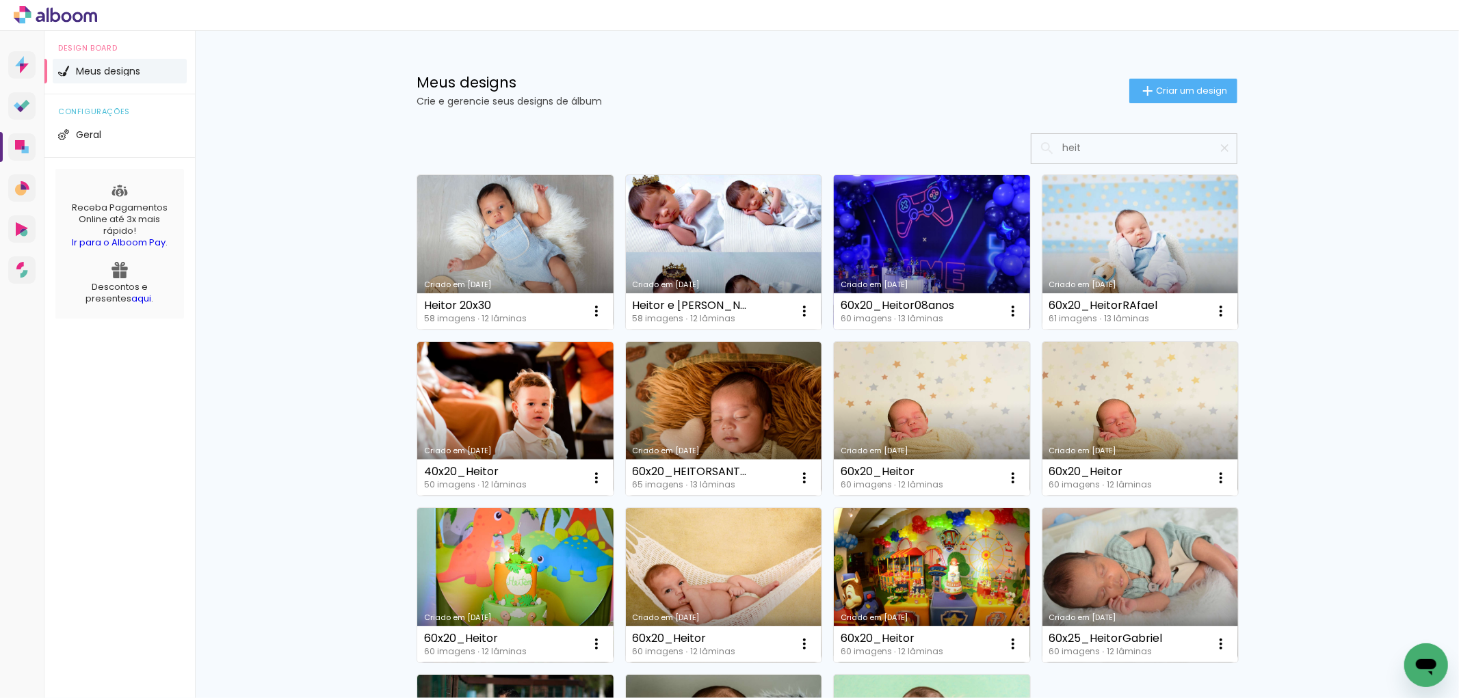
type input "heit"
type paper-input "heit"
click at [940, 247] on link "Criado em [DATE]" at bounding box center [932, 252] width 196 height 155
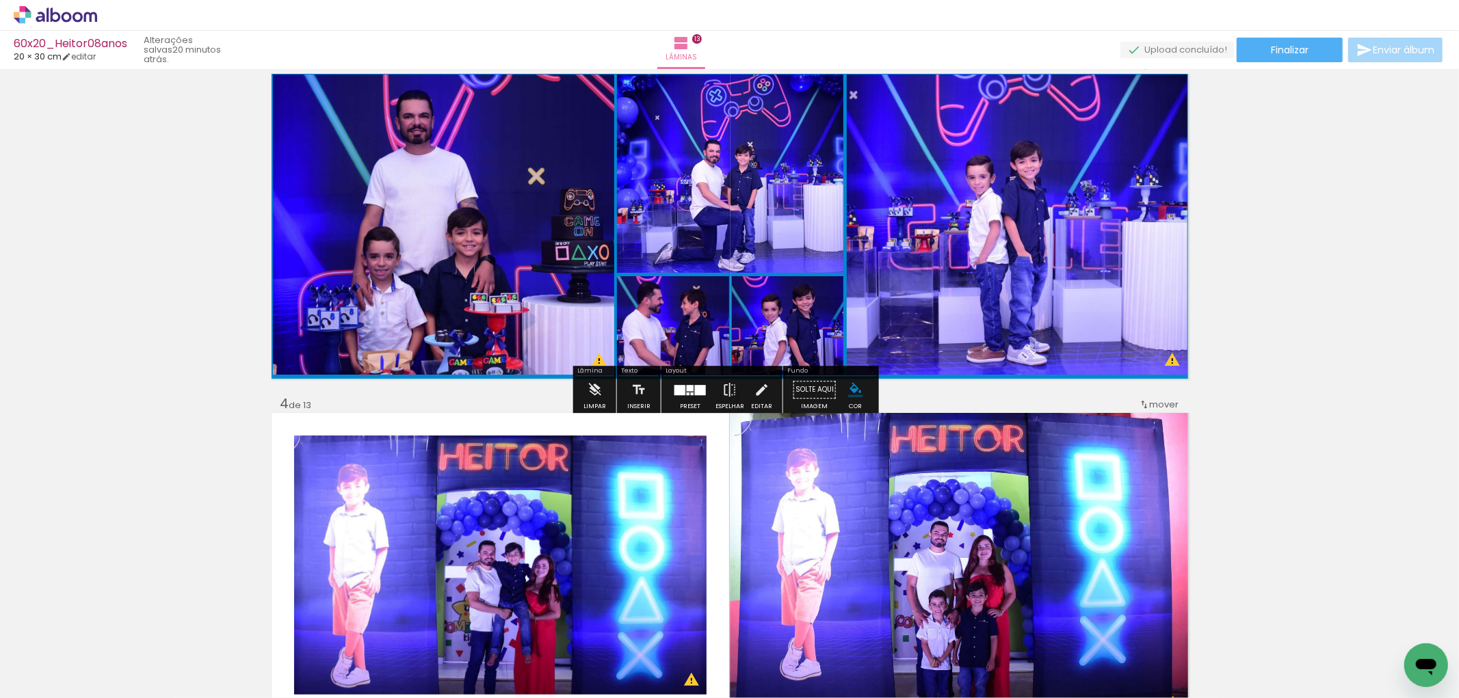
scroll to position [988, 0]
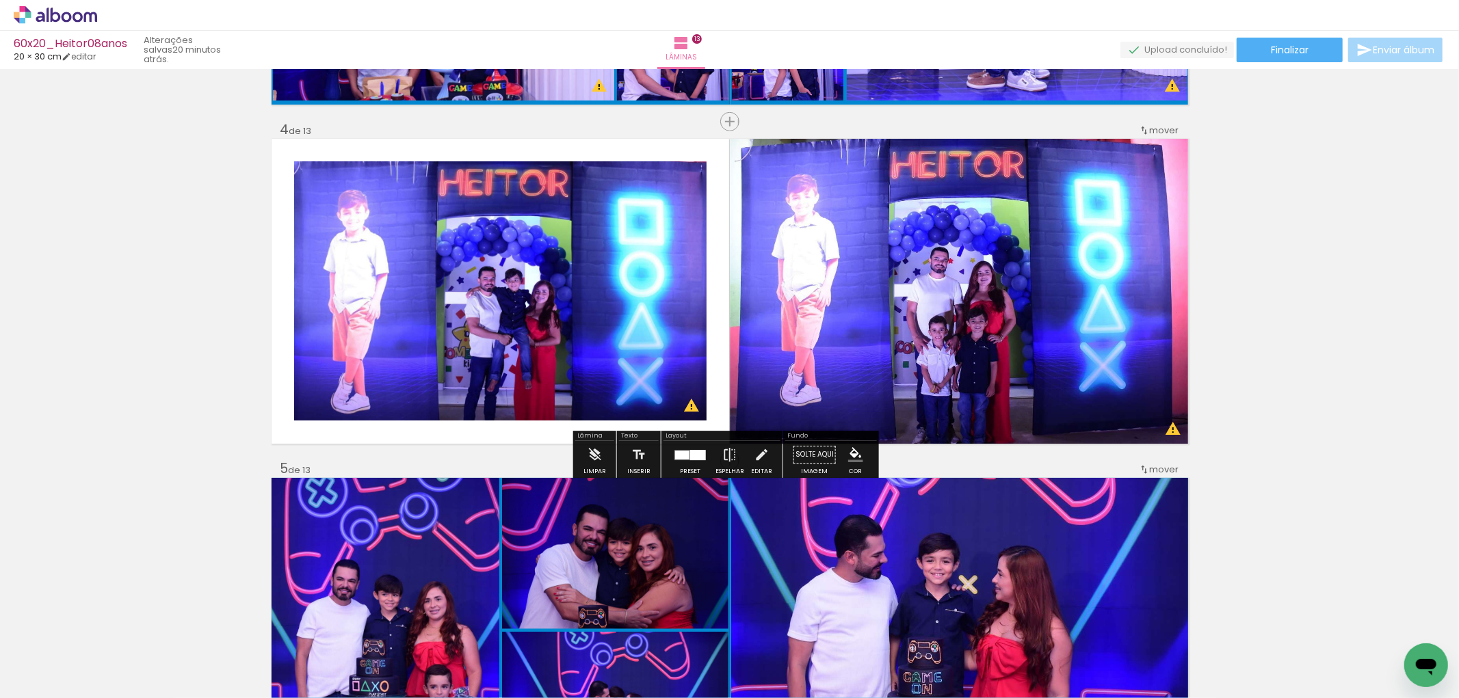
click at [849, 457] on iron-icon "color picker" at bounding box center [855, 454] width 15 height 15
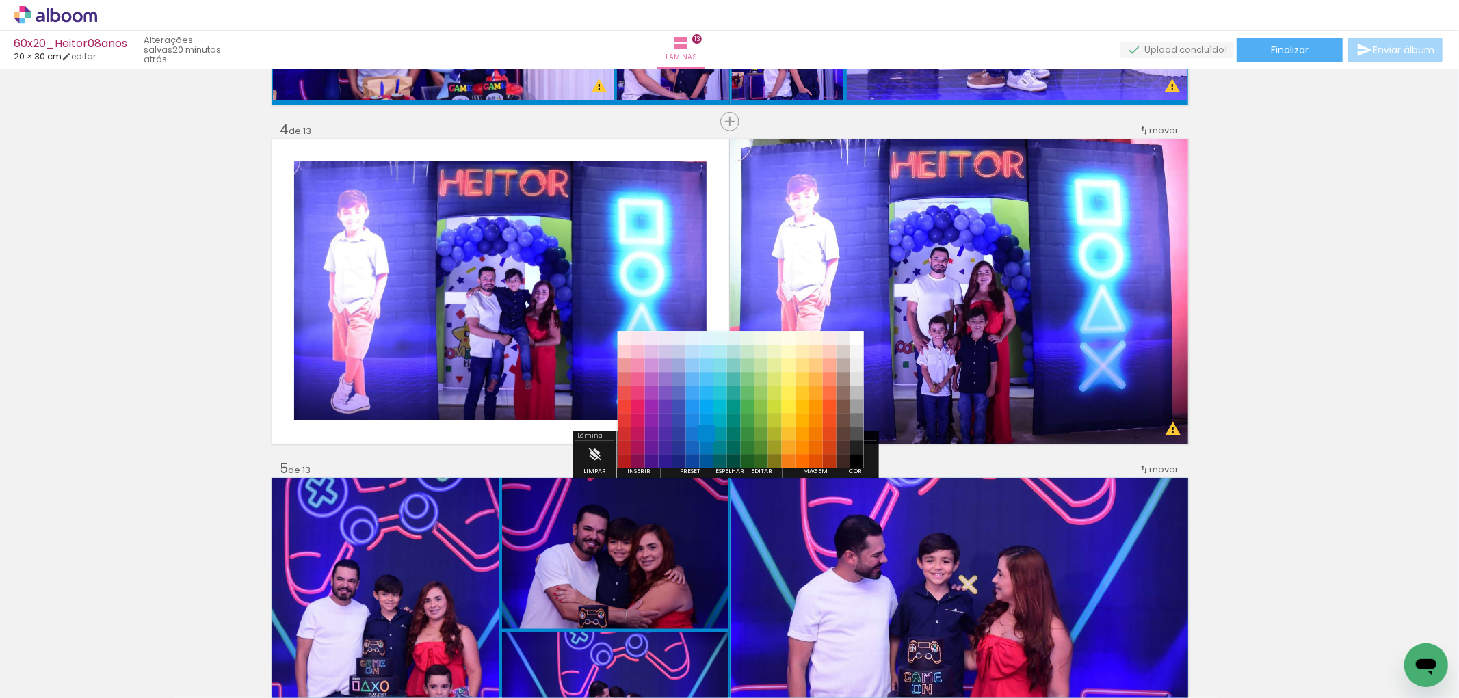
click at [709, 436] on paper-item "#0288d1" at bounding box center [707, 434] width 14 height 14
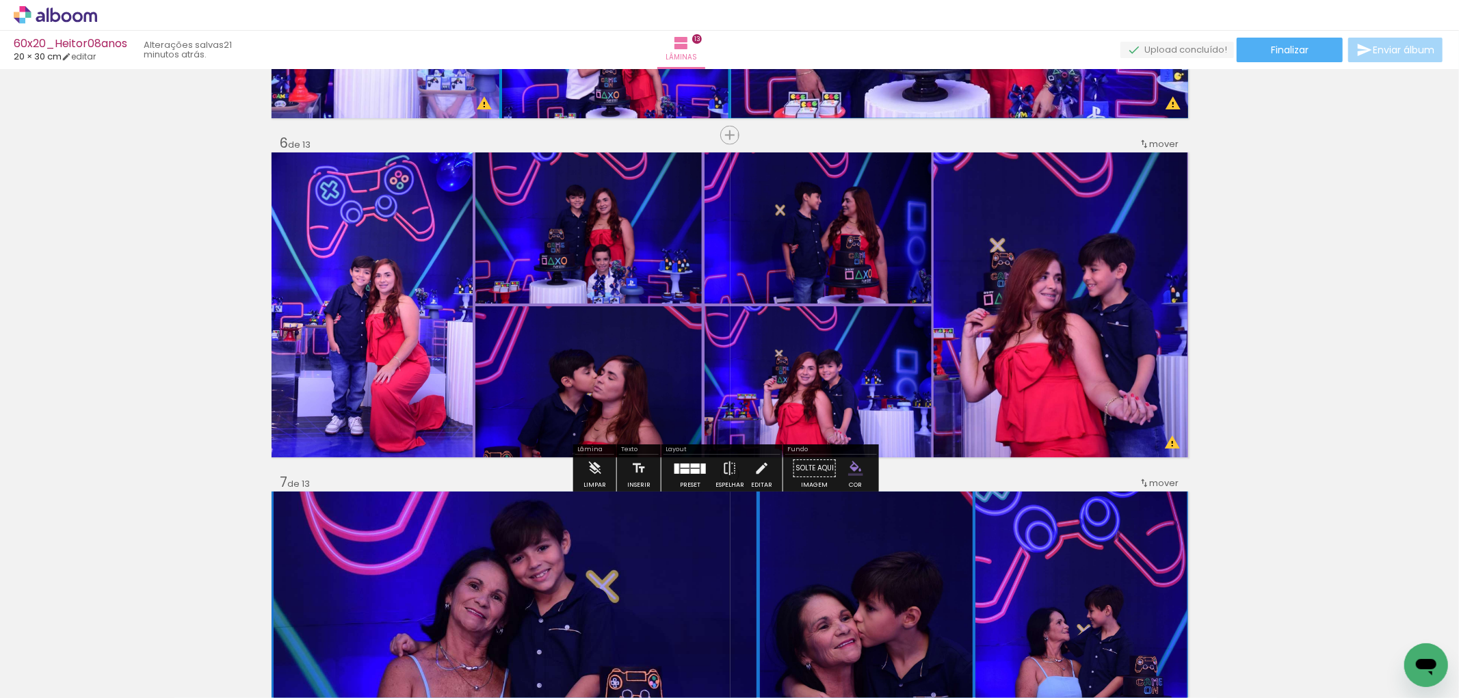
scroll to position [1671, 0]
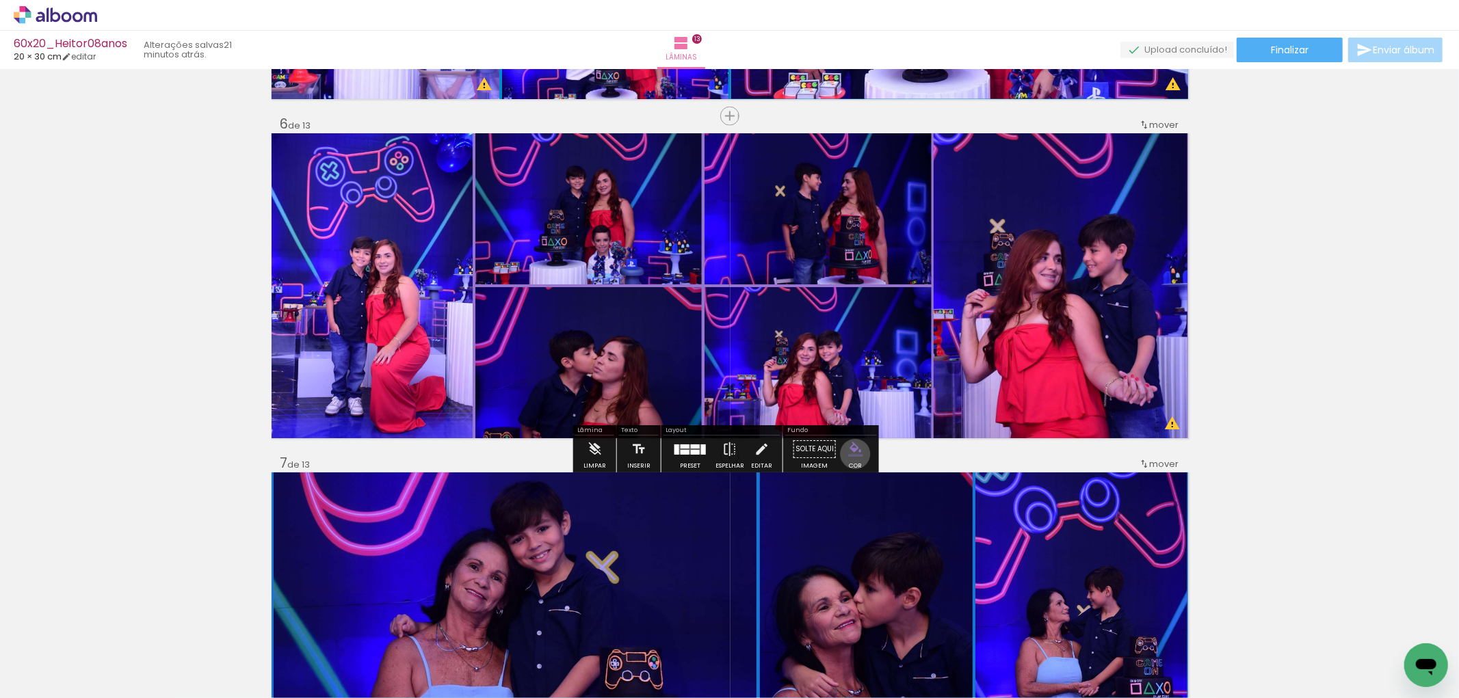
click at [850, 454] on iron-icon "color picker" at bounding box center [855, 449] width 15 height 15
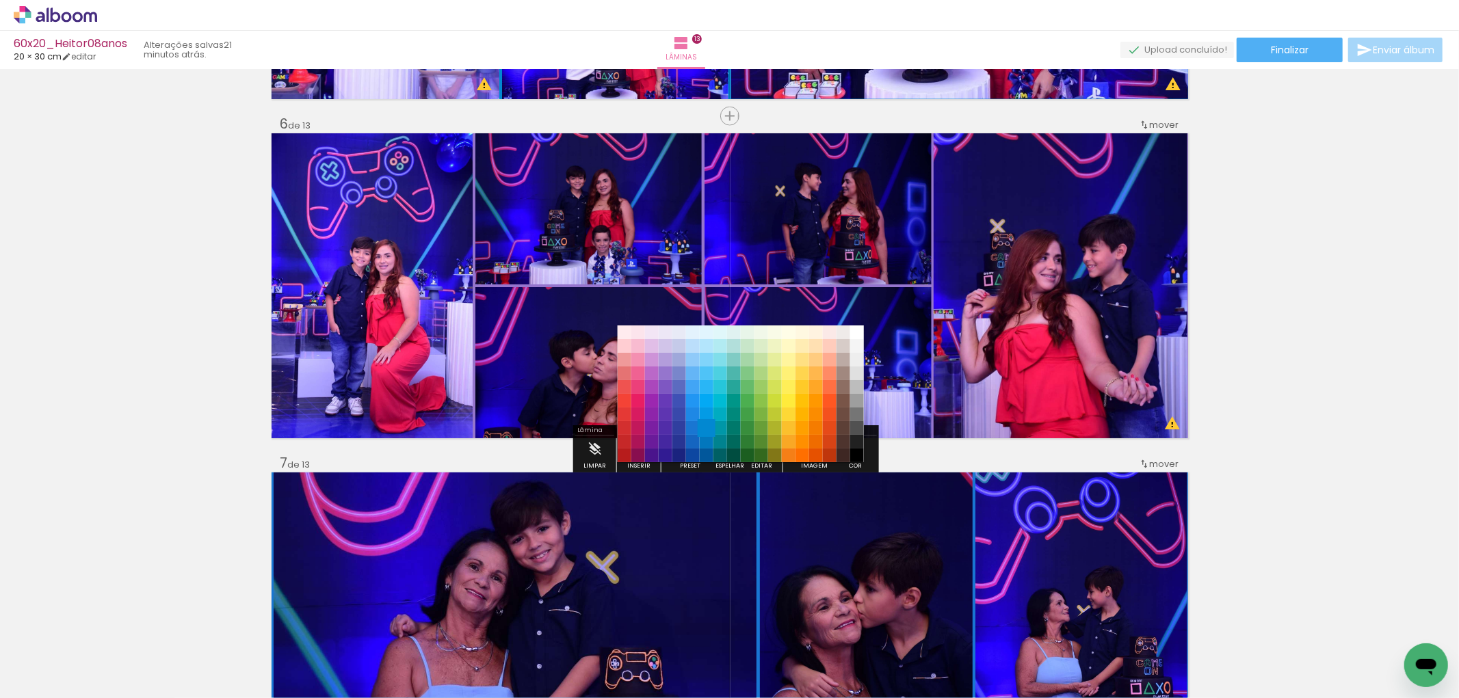
click at [704, 427] on paper-item "#0288d1" at bounding box center [707, 428] width 14 height 14
click at [706, 438] on paper-item "#0277bd" at bounding box center [707, 442] width 14 height 14
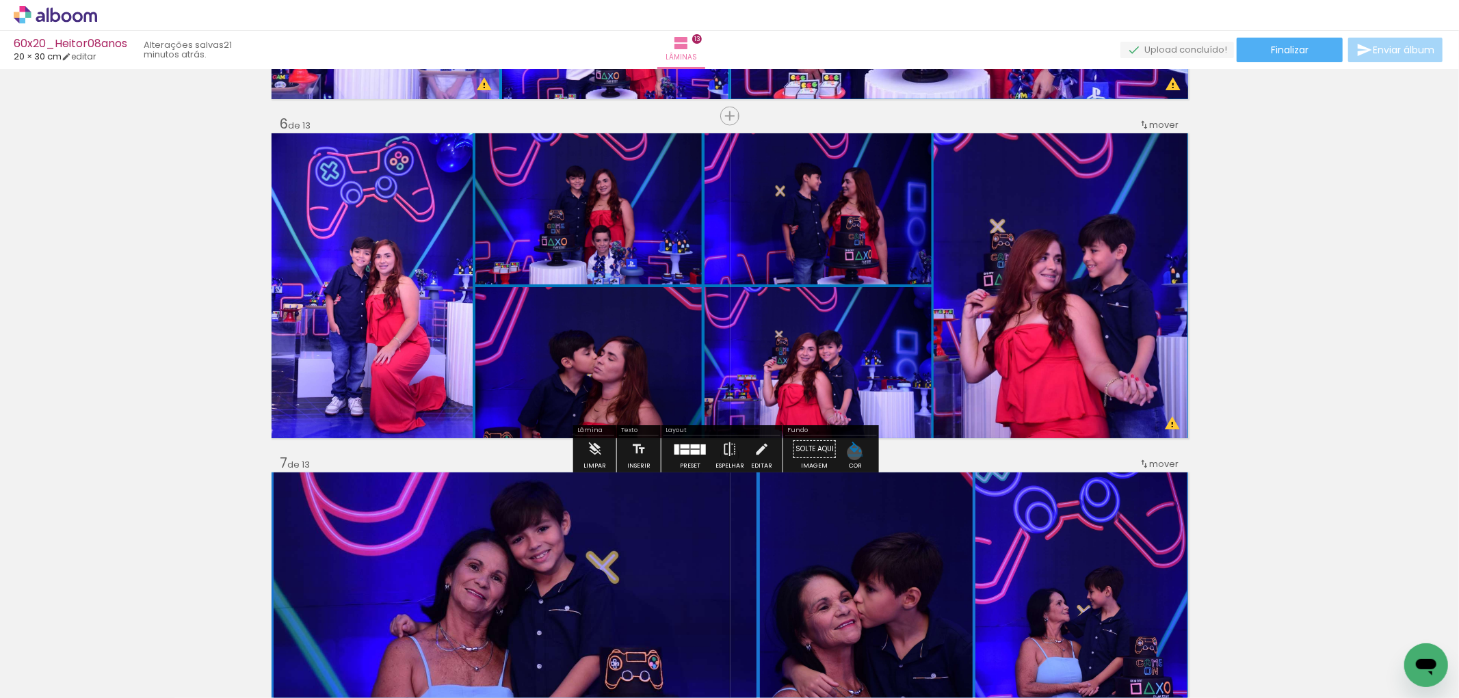
click at [849, 453] on iron-icon "color picker" at bounding box center [855, 449] width 15 height 15
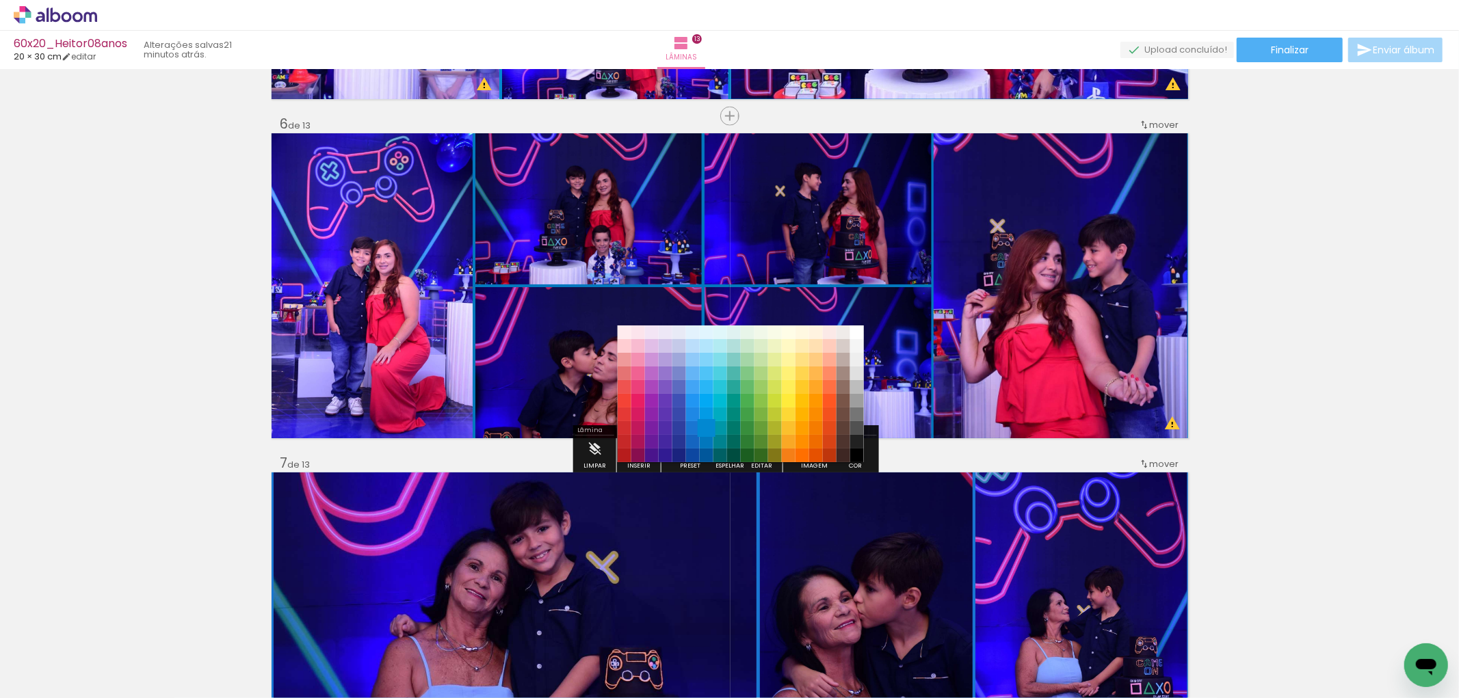
click at [706, 427] on paper-item "#0288d1" at bounding box center [707, 428] width 14 height 14
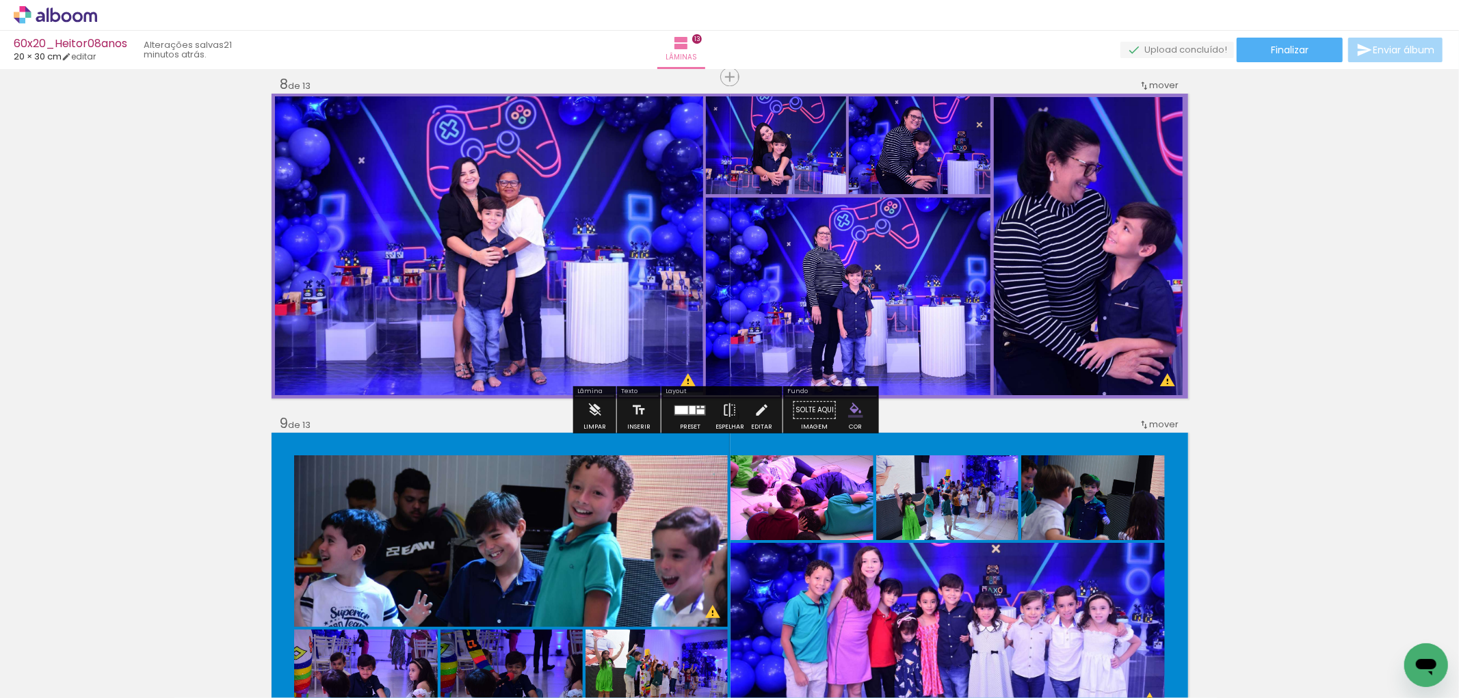
scroll to position [2355, 0]
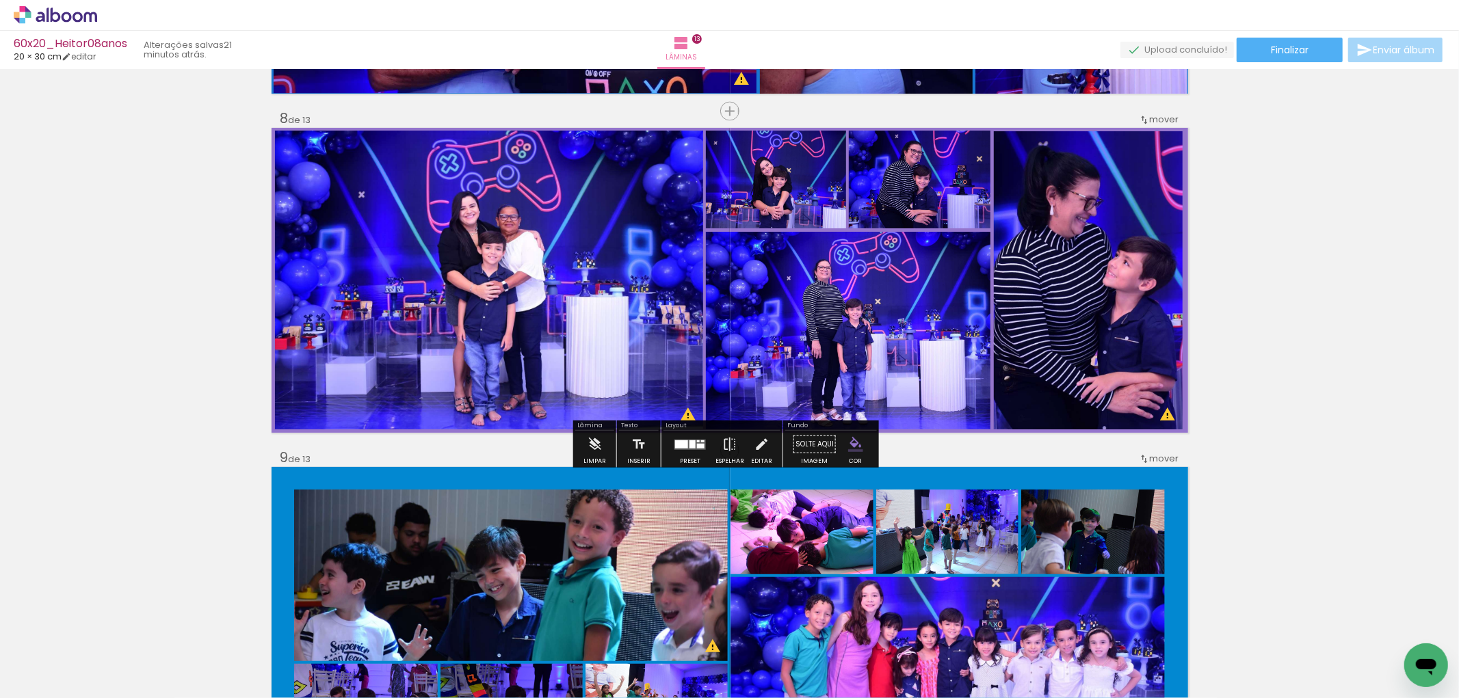
click at [849, 446] on iron-icon "color picker" at bounding box center [855, 443] width 15 height 15
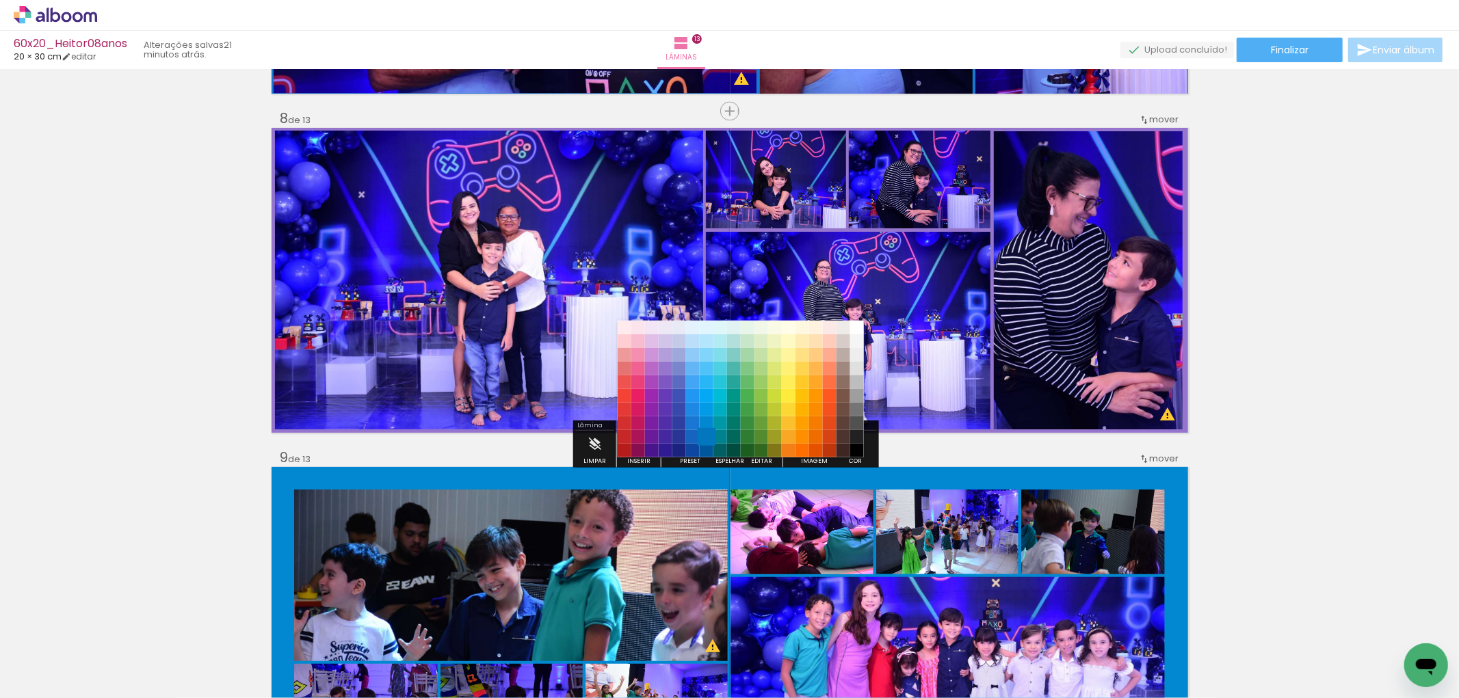
click at [709, 436] on paper-item "#0277bd" at bounding box center [707, 436] width 14 height 14
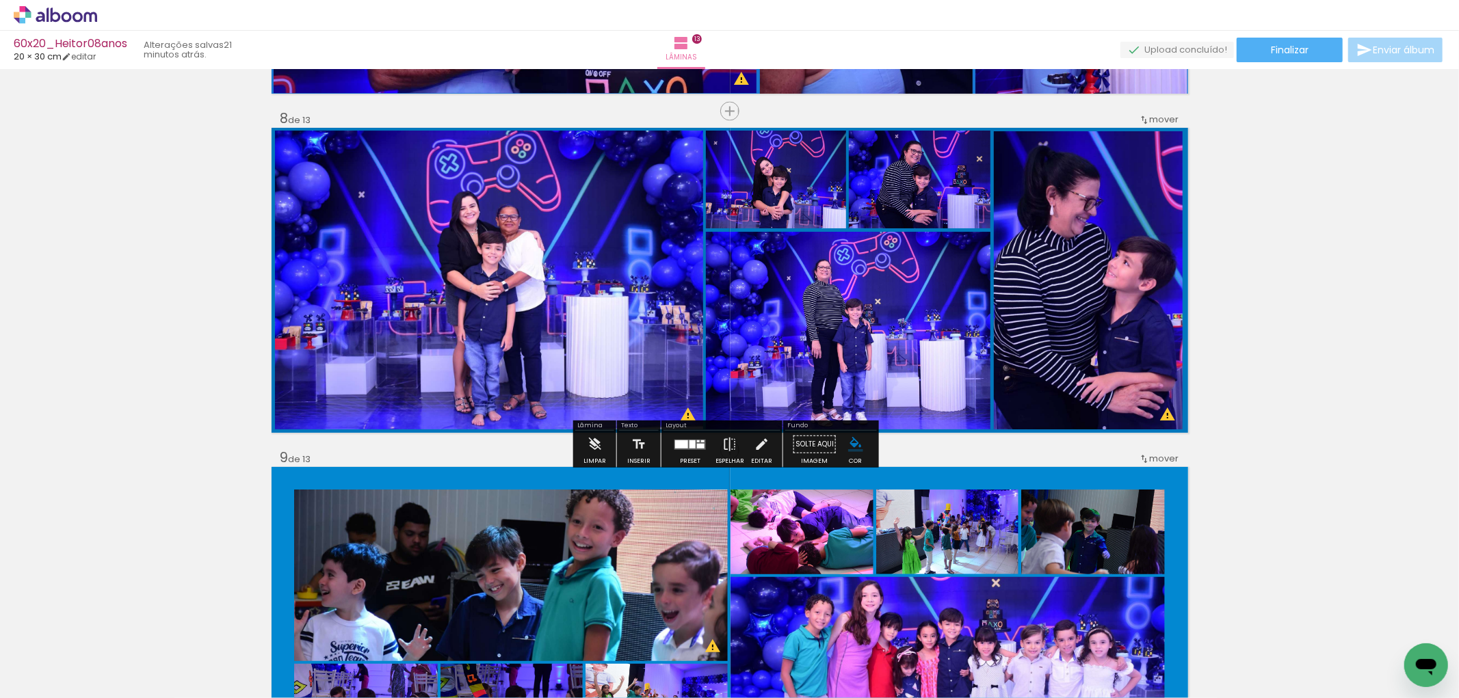
click at [851, 443] on iron-icon "color picker" at bounding box center [855, 443] width 15 height 15
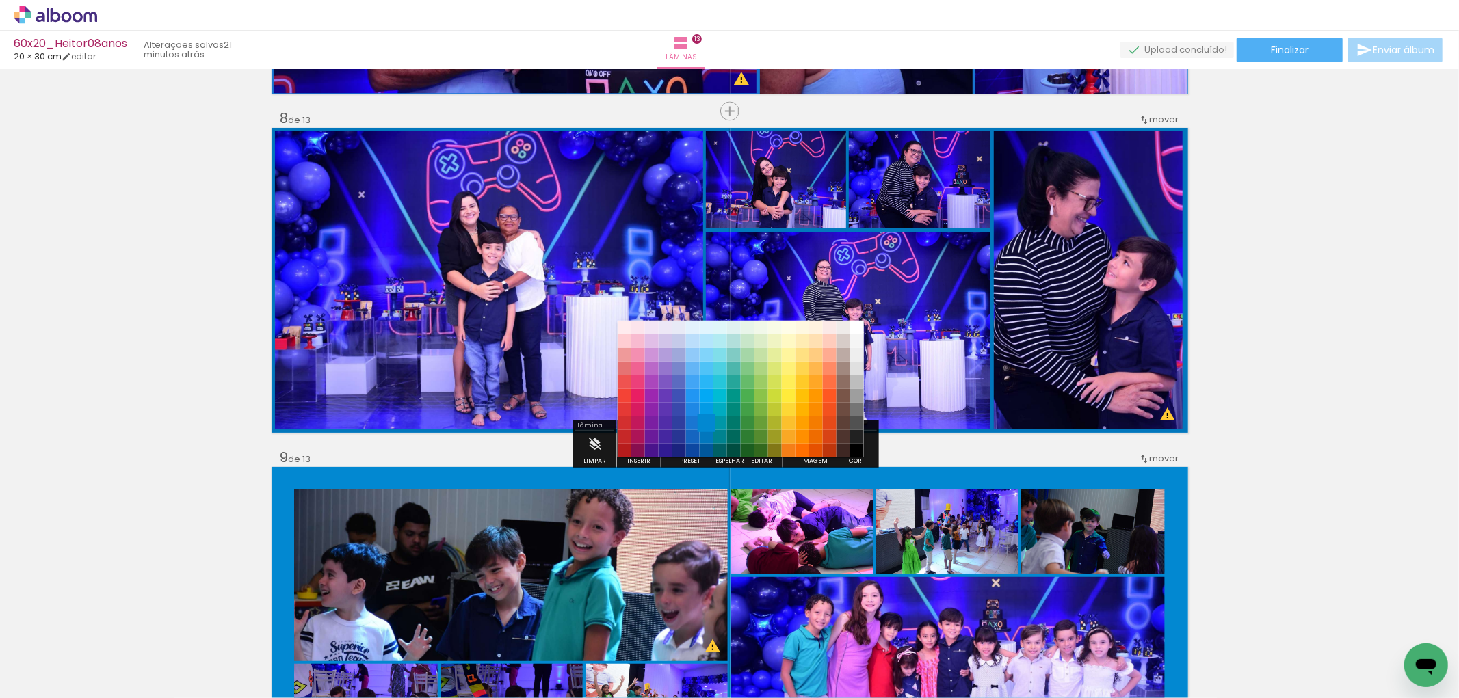
click at [705, 421] on paper-item "#0288d1" at bounding box center [707, 423] width 14 height 14
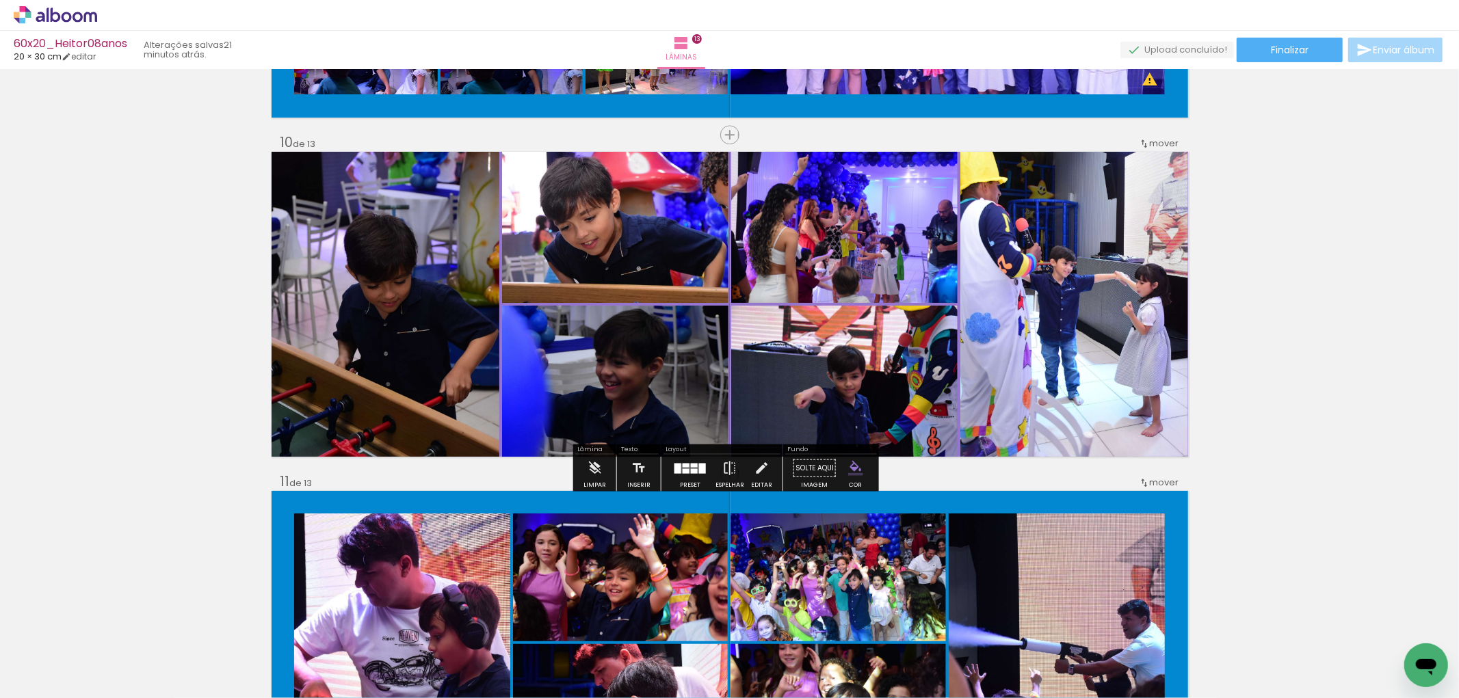
scroll to position [3039, 0]
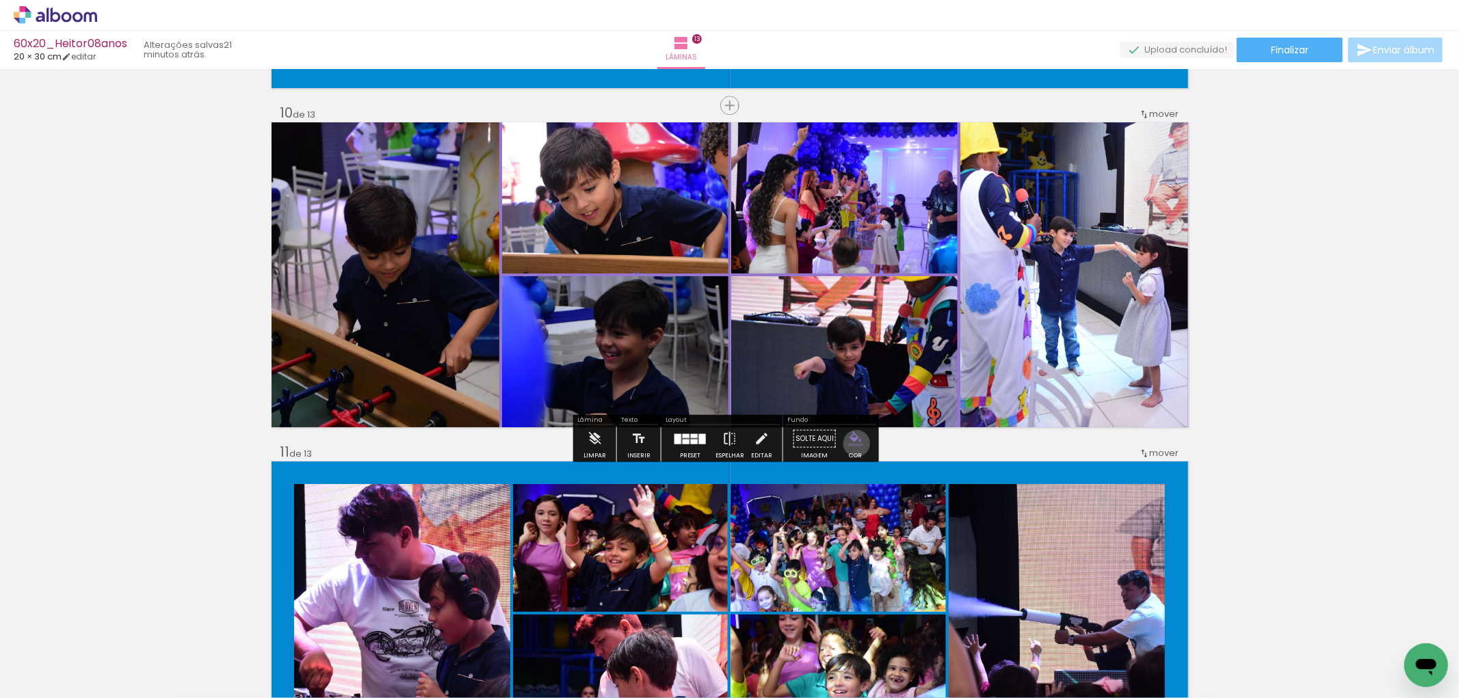
click at [851, 443] on iron-icon "color picker" at bounding box center [855, 438] width 15 height 15
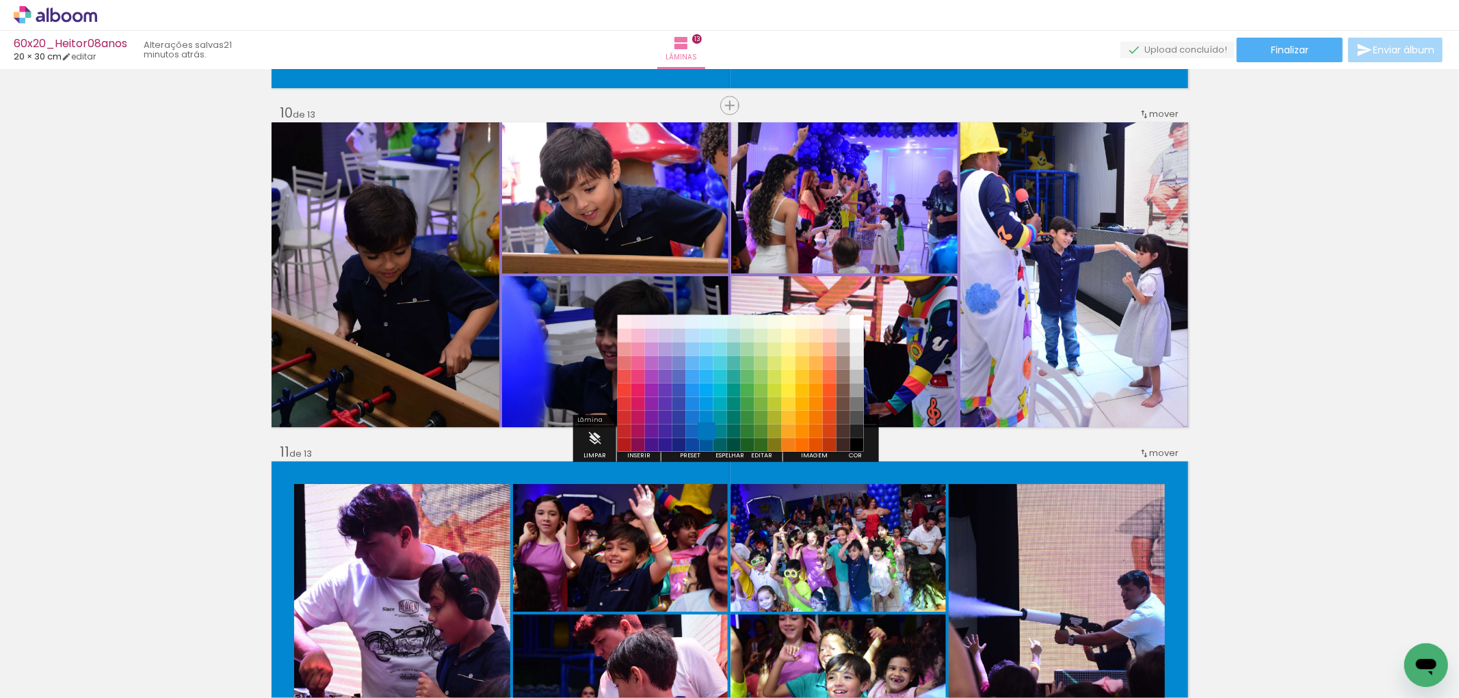
click at [710, 428] on paper-item "#0277bd" at bounding box center [707, 431] width 14 height 14
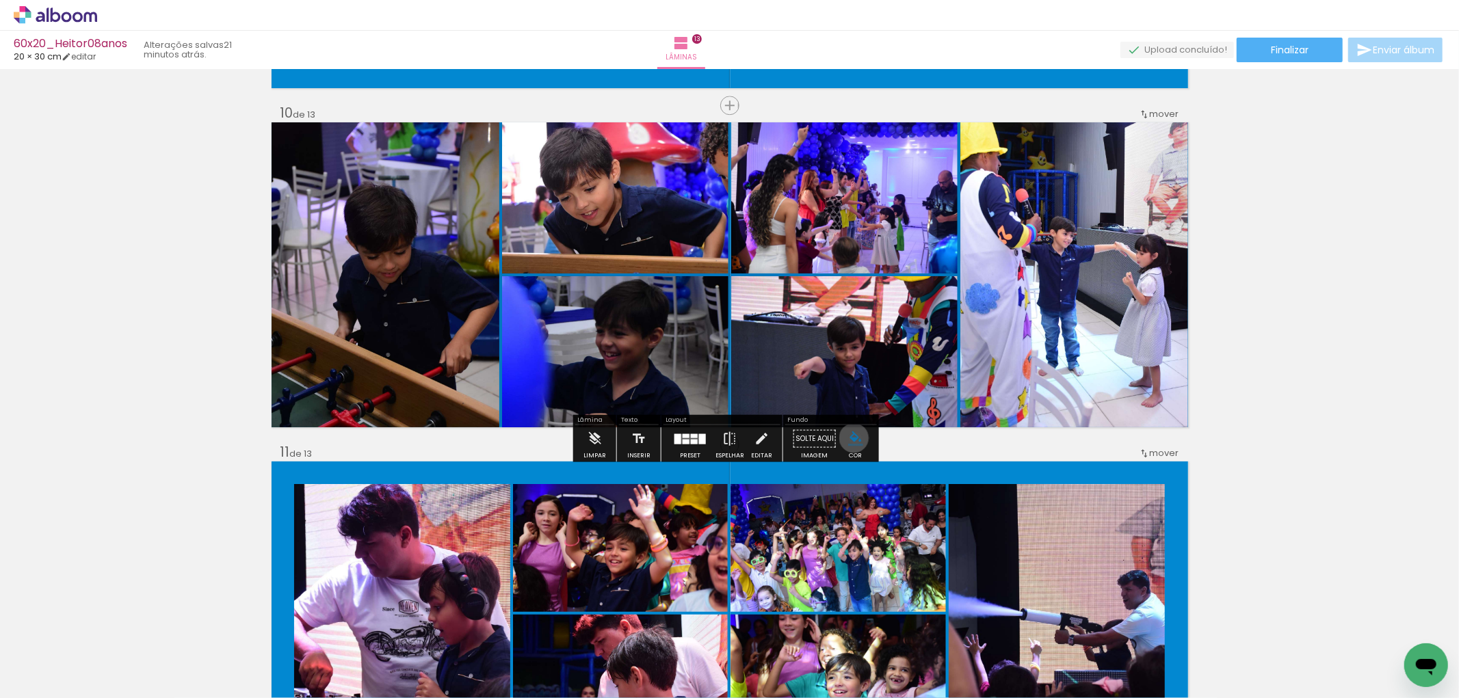
click at [849, 438] on iron-icon "color picker" at bounding box center [855, 438] width 15 height 15
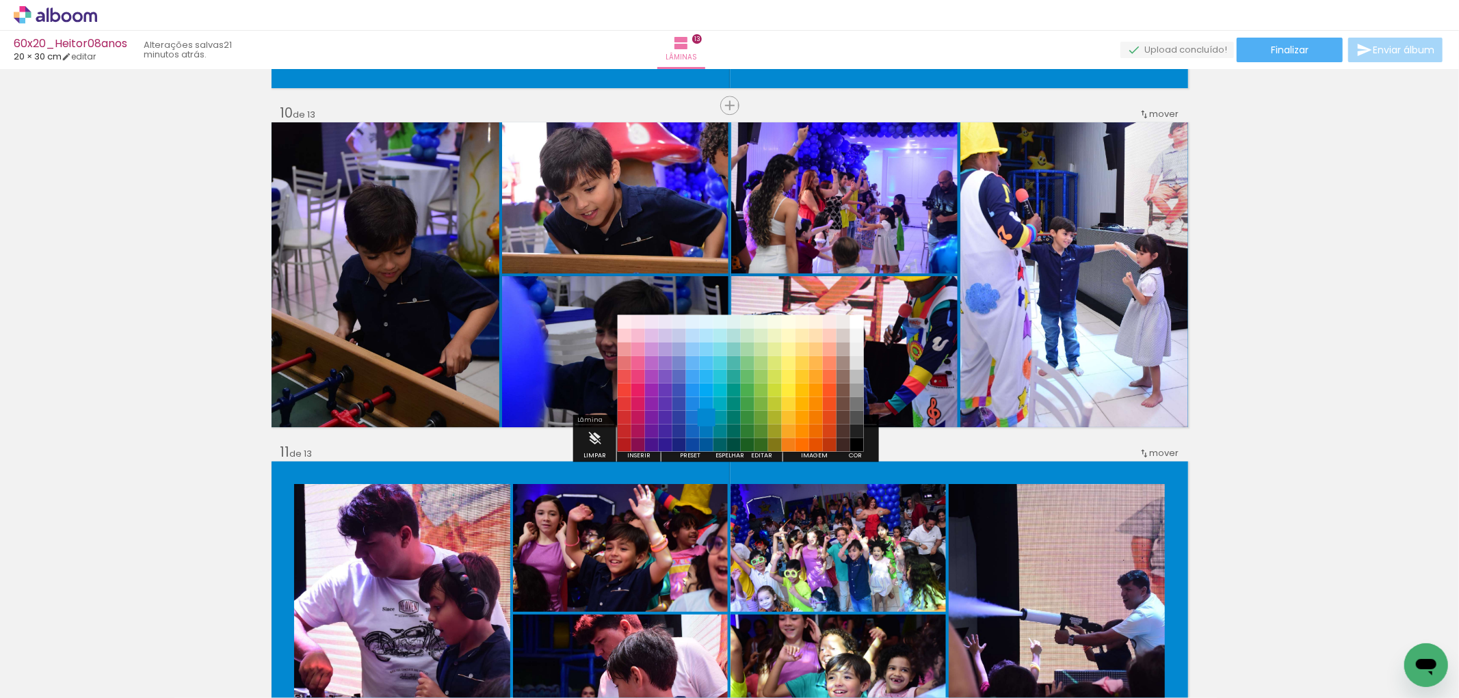
click at [706, 416] on paper-item "#0288d1" at bounding box center [707, 417] width 14 height 14
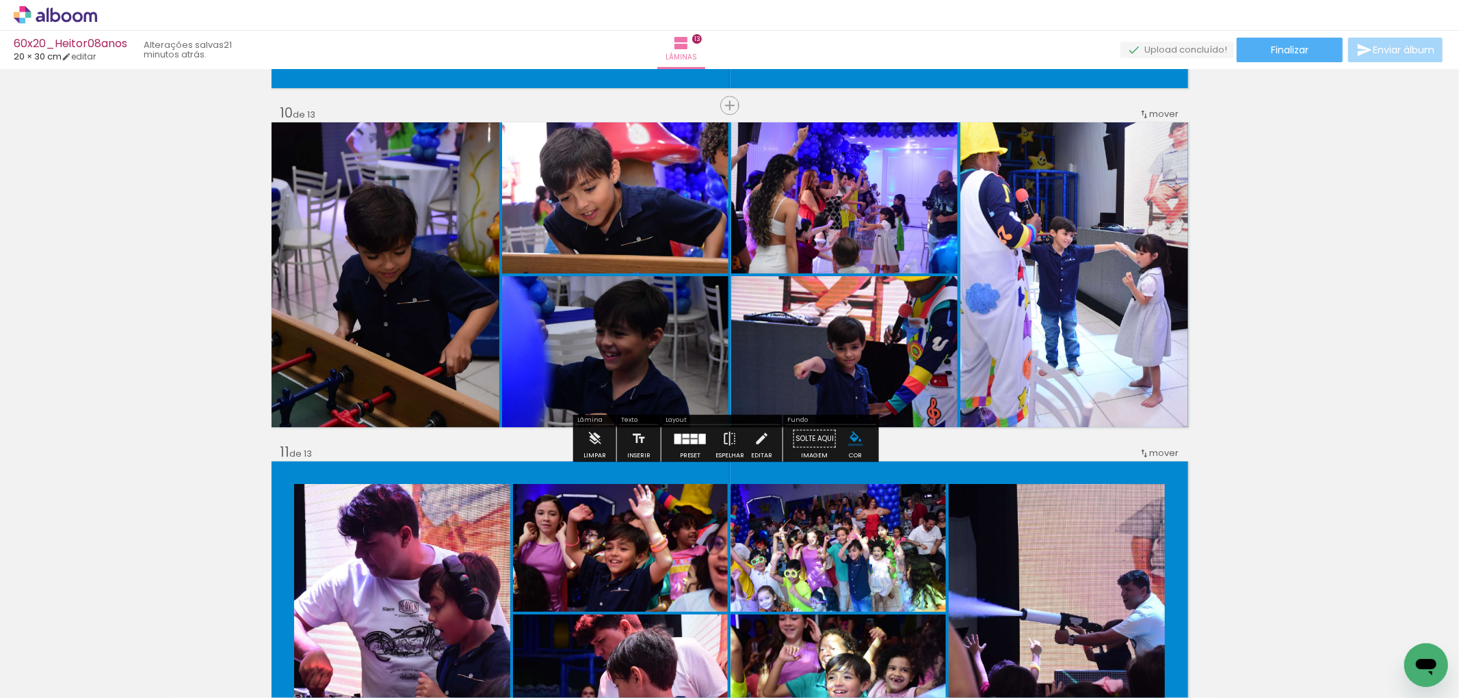
click at [856, 442] on iron-icon "color picker" at bounding box center [855, 438] width 15 height 15
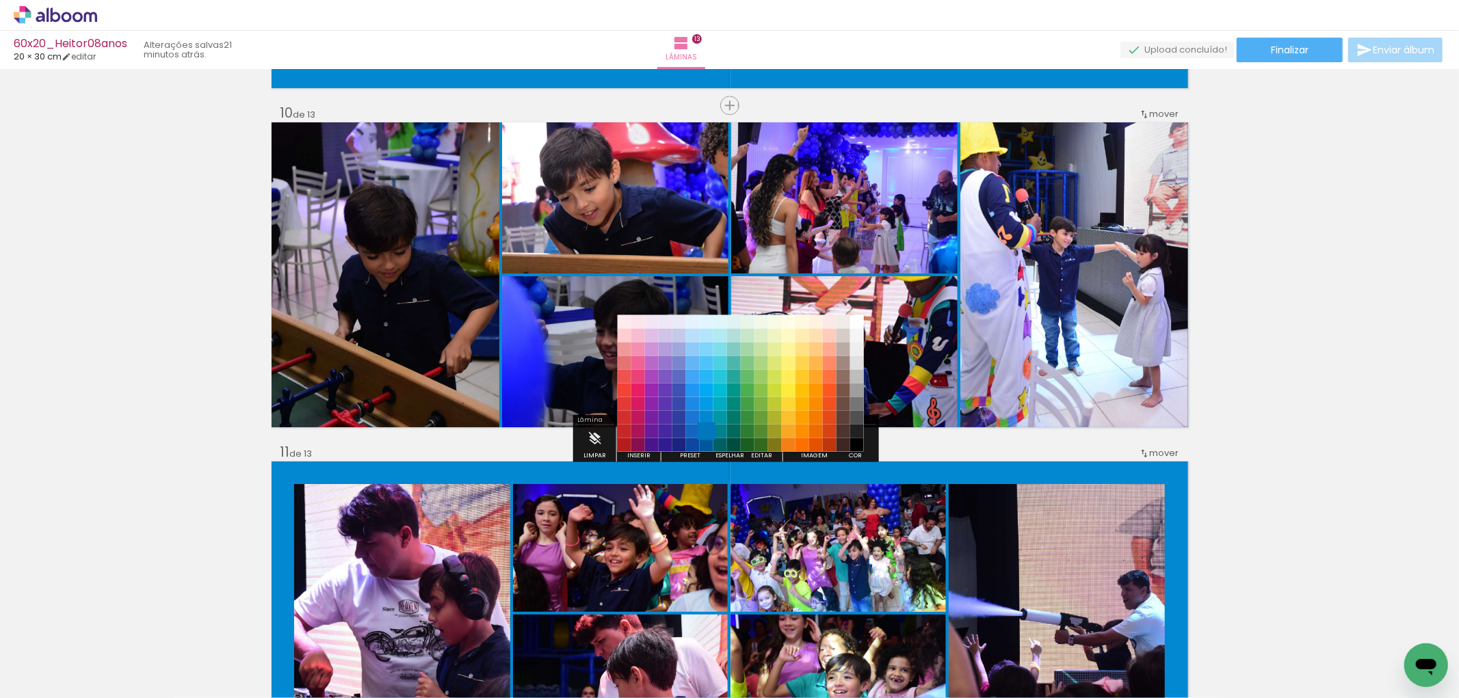
click at [709, 428] on paper-item "#0277bd" at bounding box center [707, 431] width 14 height 14
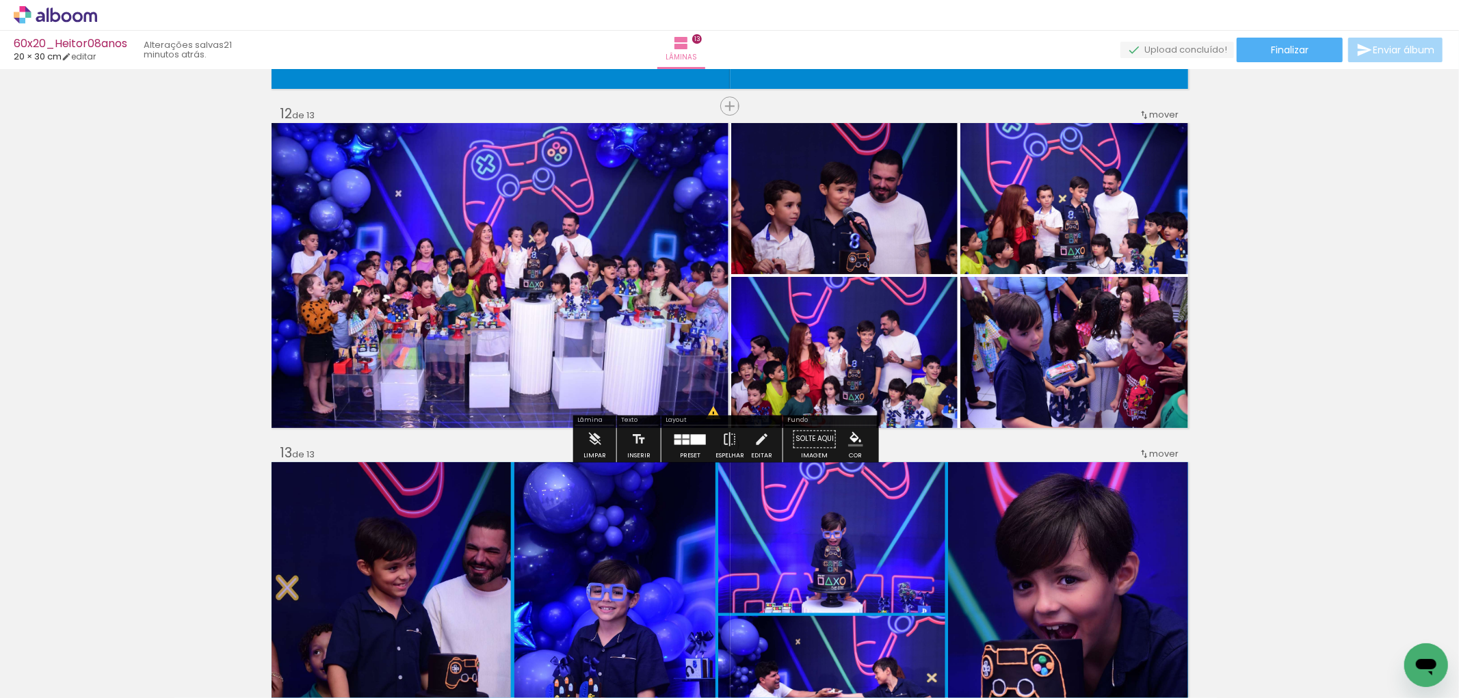
scroll to position [3723, 0]
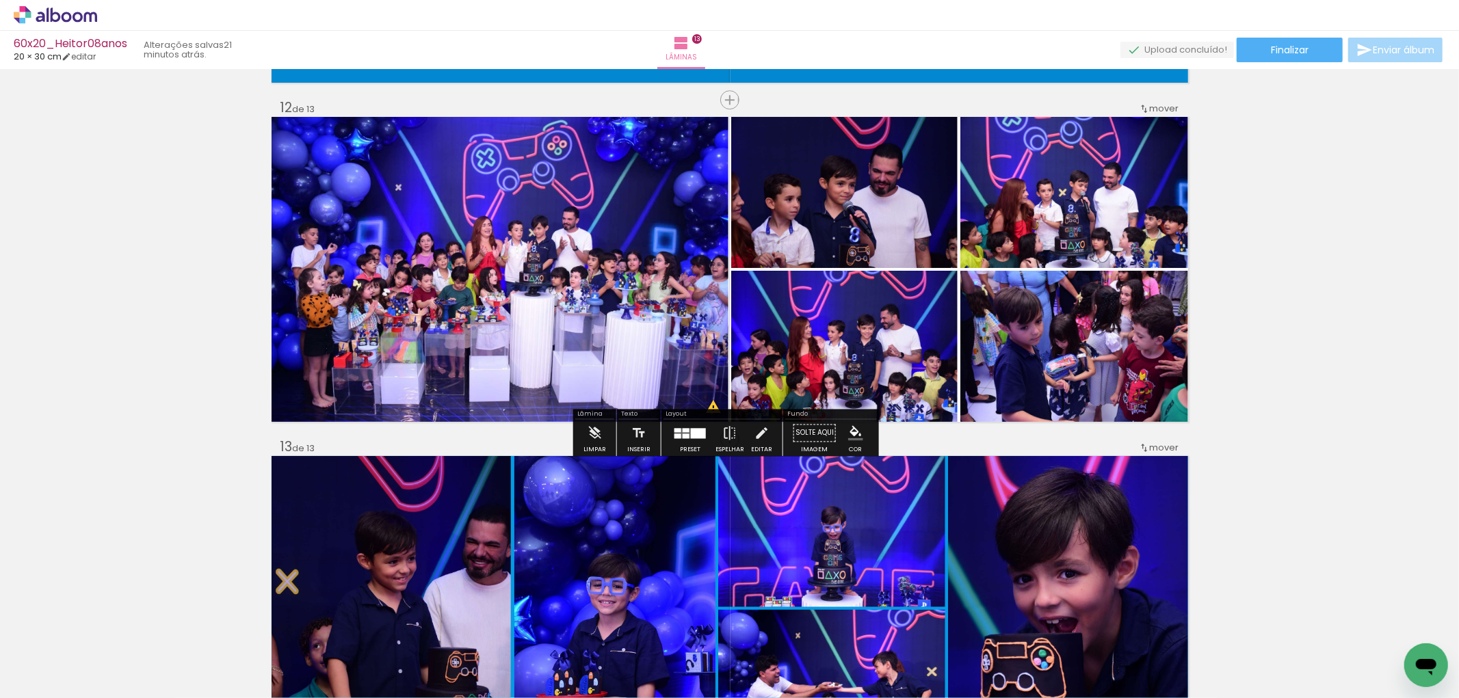
click at [851, 436] on iron-icon "color picker" at bounding box center [855, 432] width 15 height 15
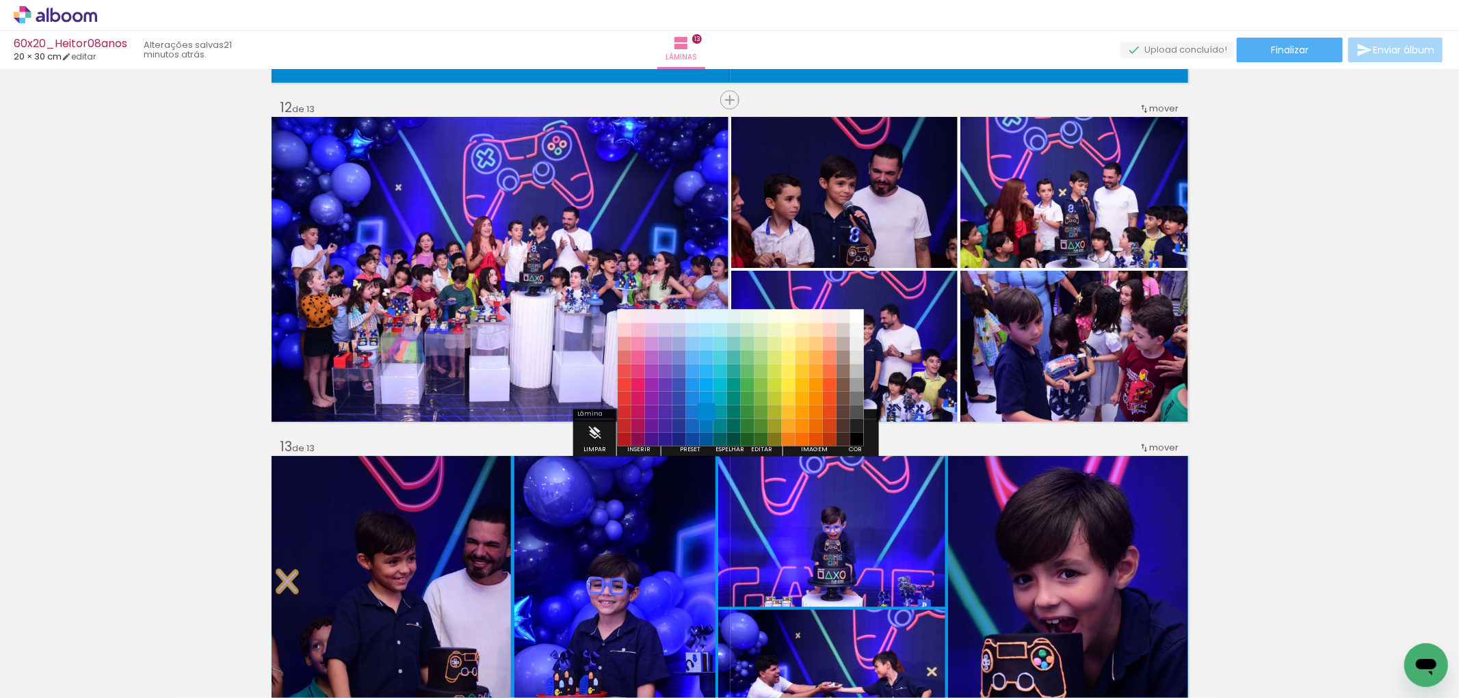
click at [708, 414] on paper-item "#0288d1" at bounding box center [707, 412] width 14 height 14
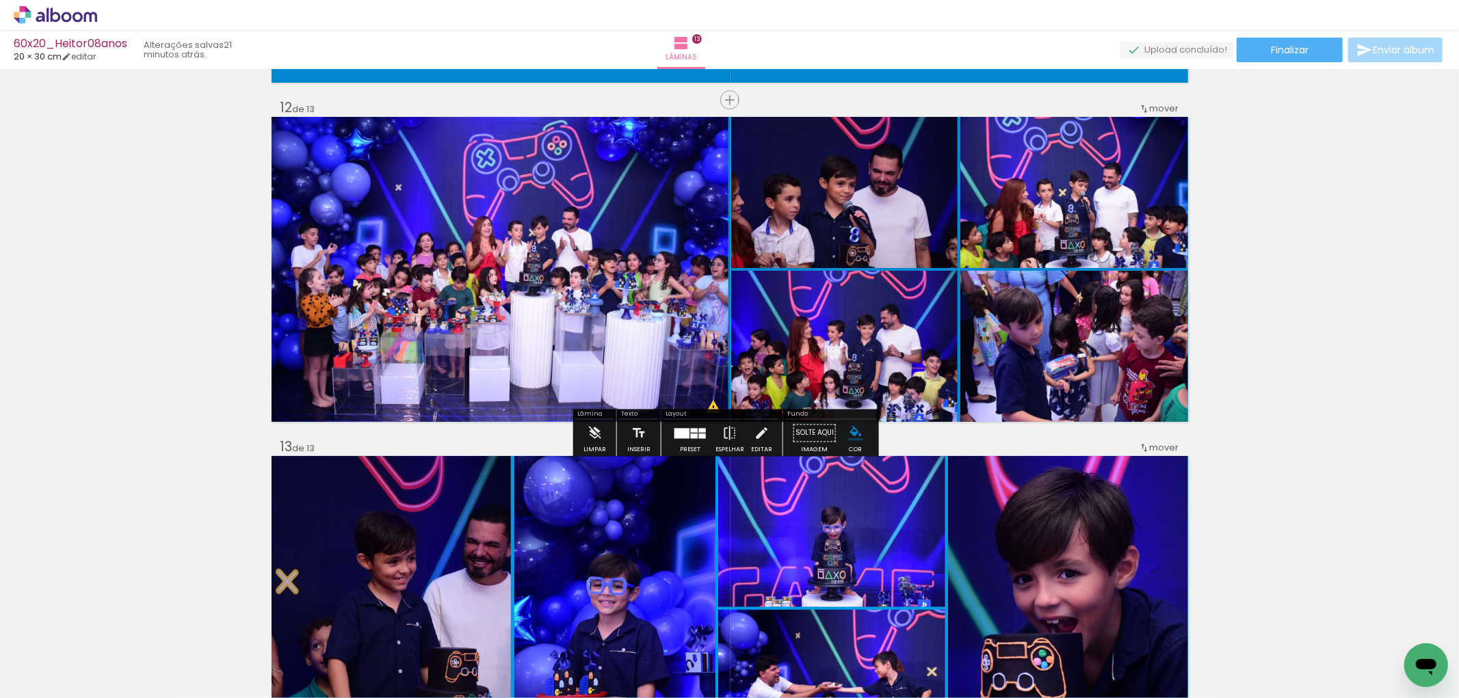
click at [849, 435] on iron-icon "color picker" at bounding box center [855, 432] width 15 height 15
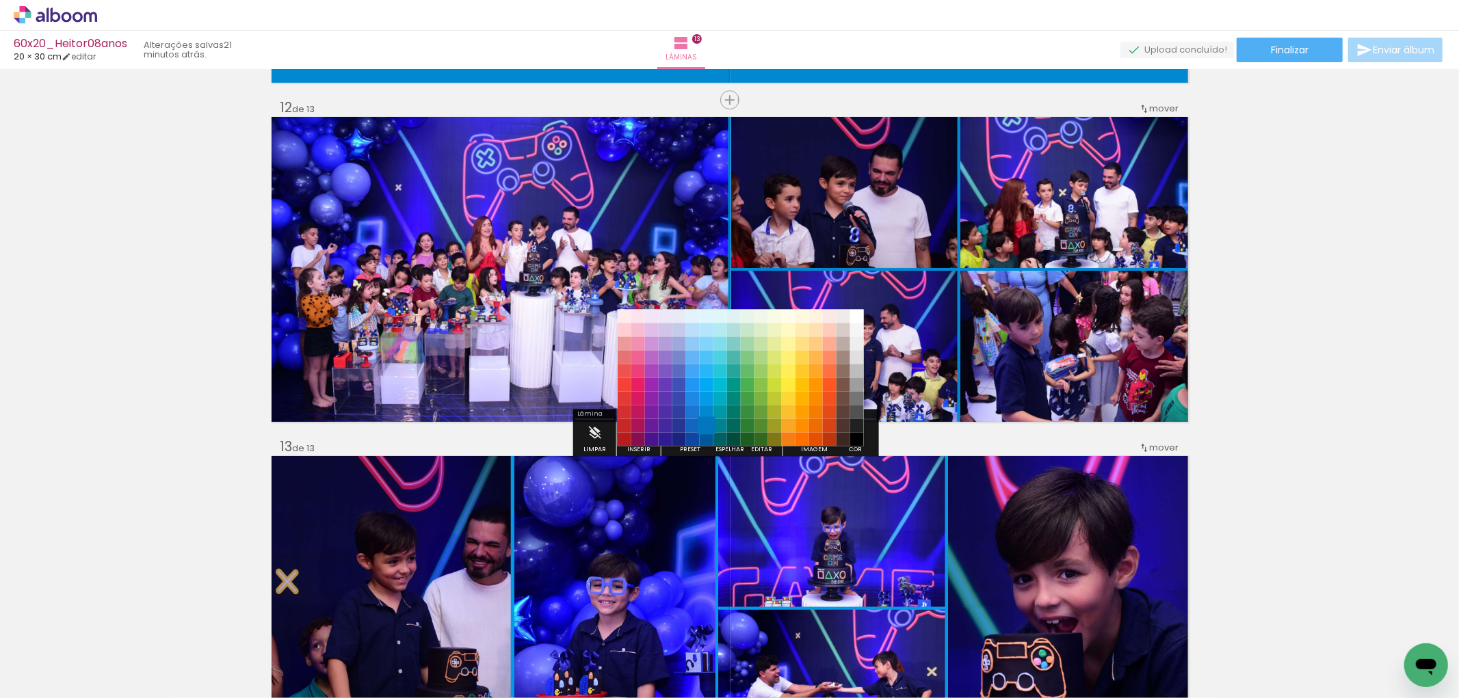
click at [707, 424] on paper-item "#0277bd" at bounding box center [707, 426] width 14 height 14
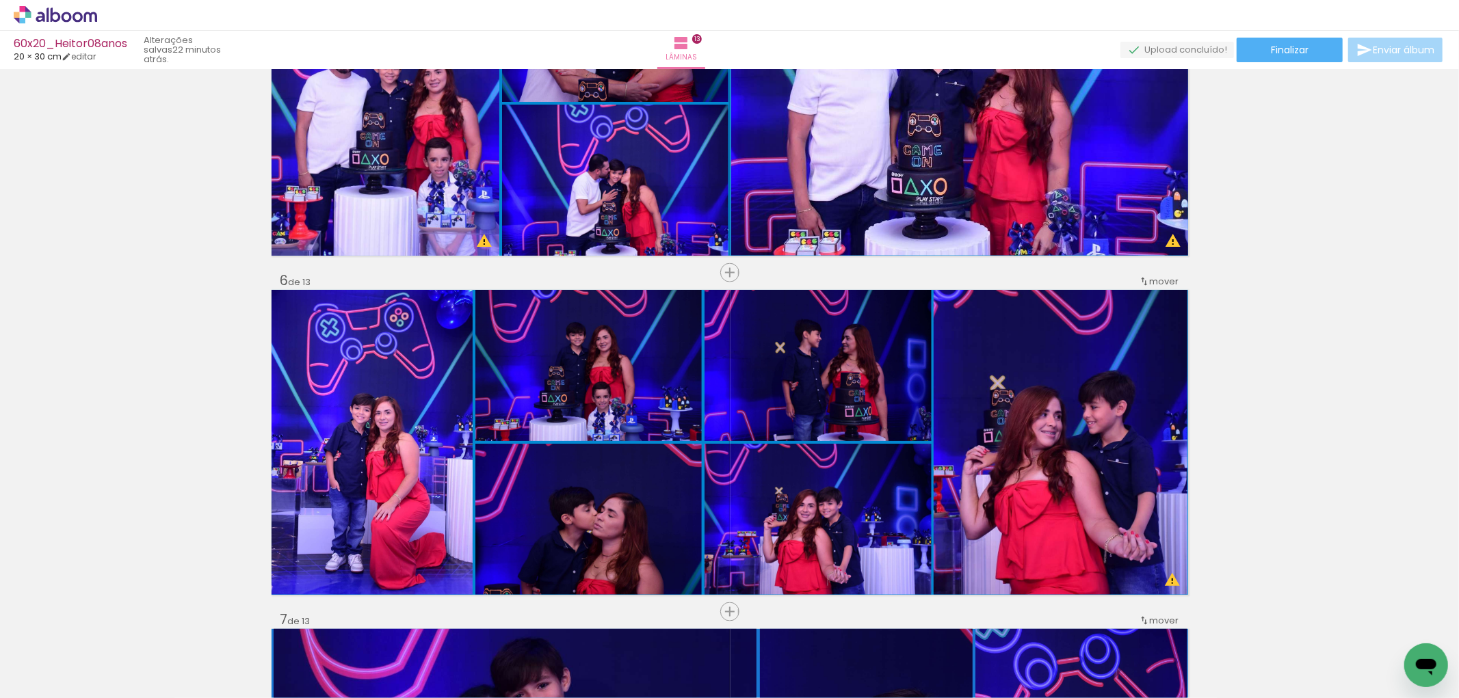
scroll to position [1368, 0]
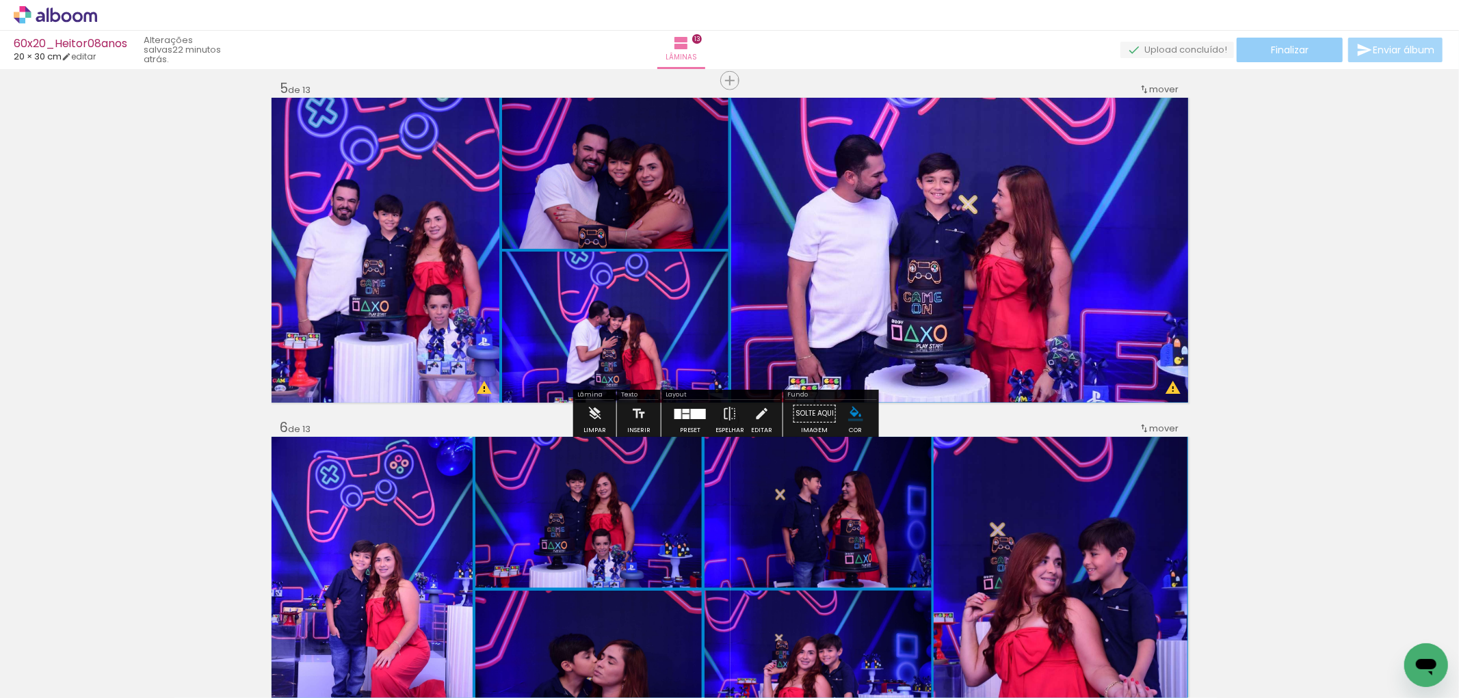
click at [1302, 57] on paper-button "Finalizar" at bounding box center [1289, 50] width 106 height 25
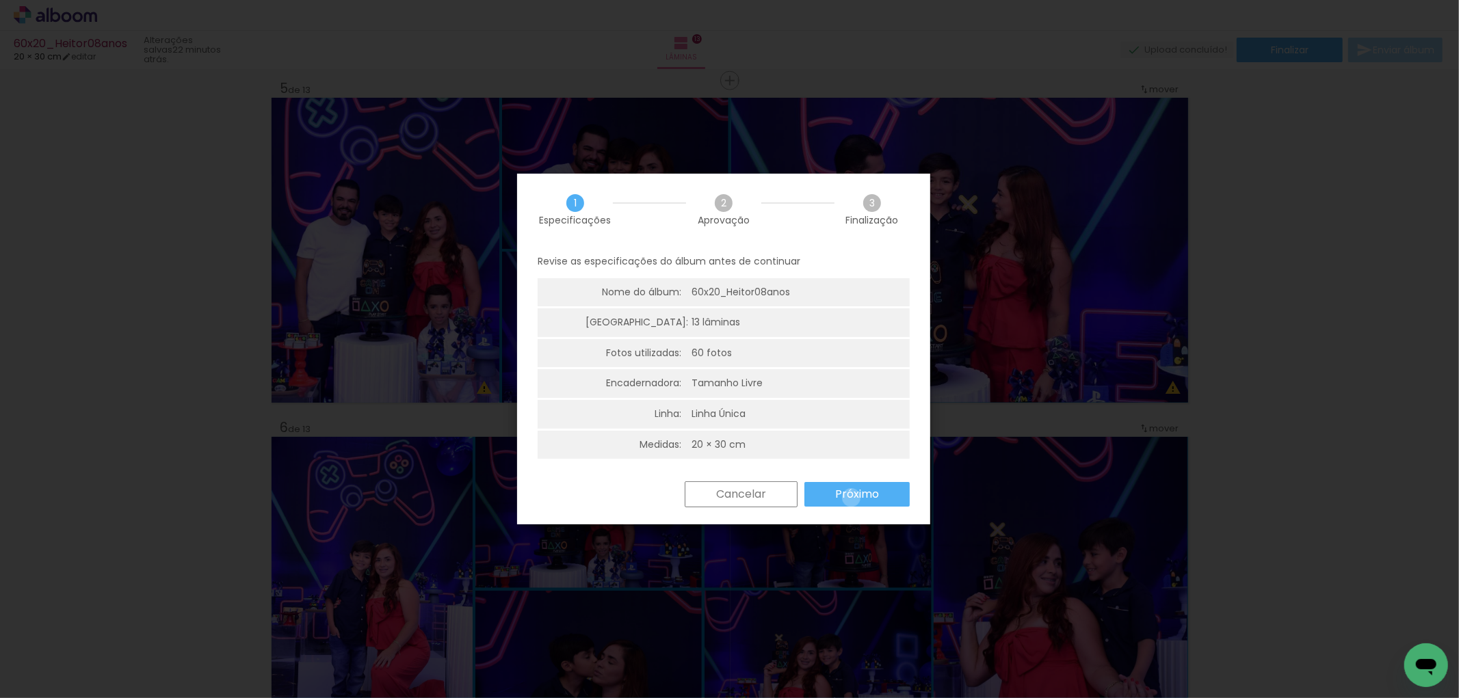
click at [0, 0] on slot "Próximo" at bounding box center [0, 0] width 0 height 0
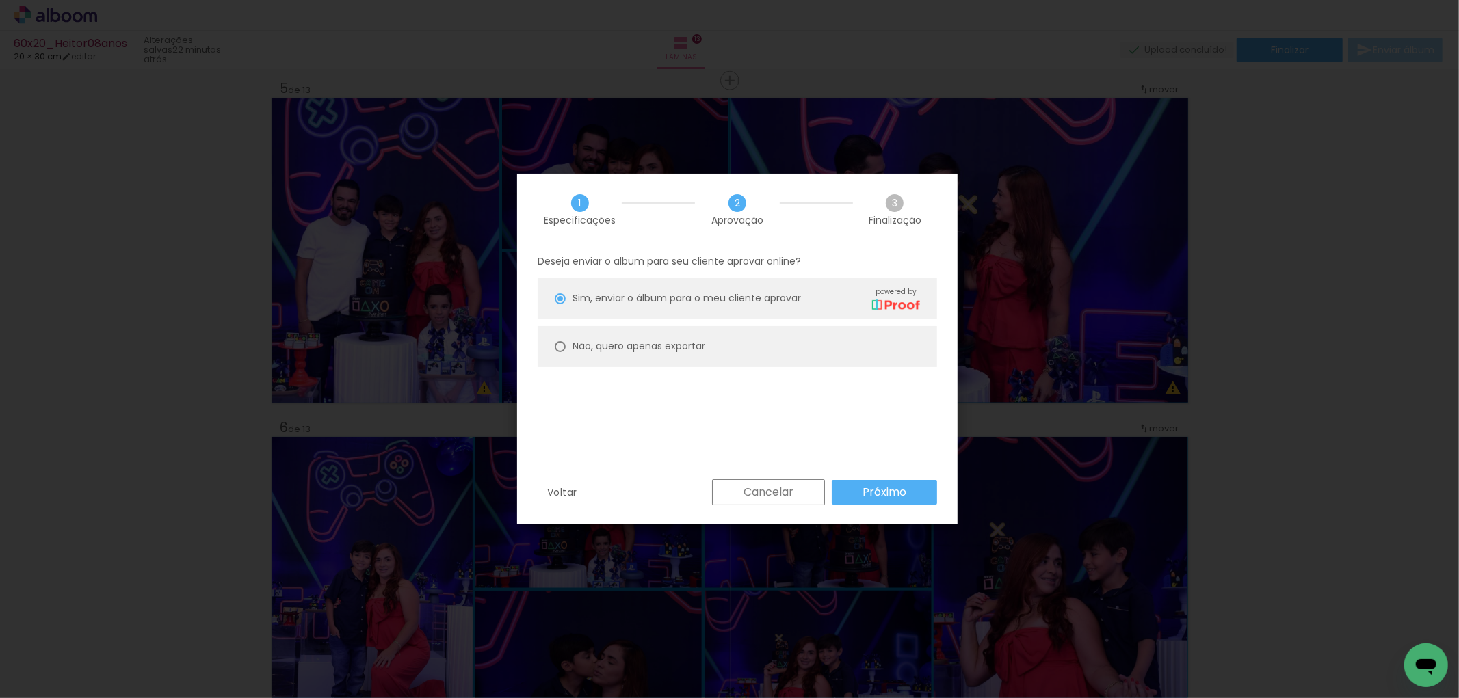
click at [685, 310] on div "Não, quero apenas exportar" at bounding box center [745, 299] width 347 height 24
type paper-radio-button "on"
click at [847, 490] on paper-button "Próximo" at bounding box center [884, 492] width 105 height 25
type input "Alta, 300 DPI"
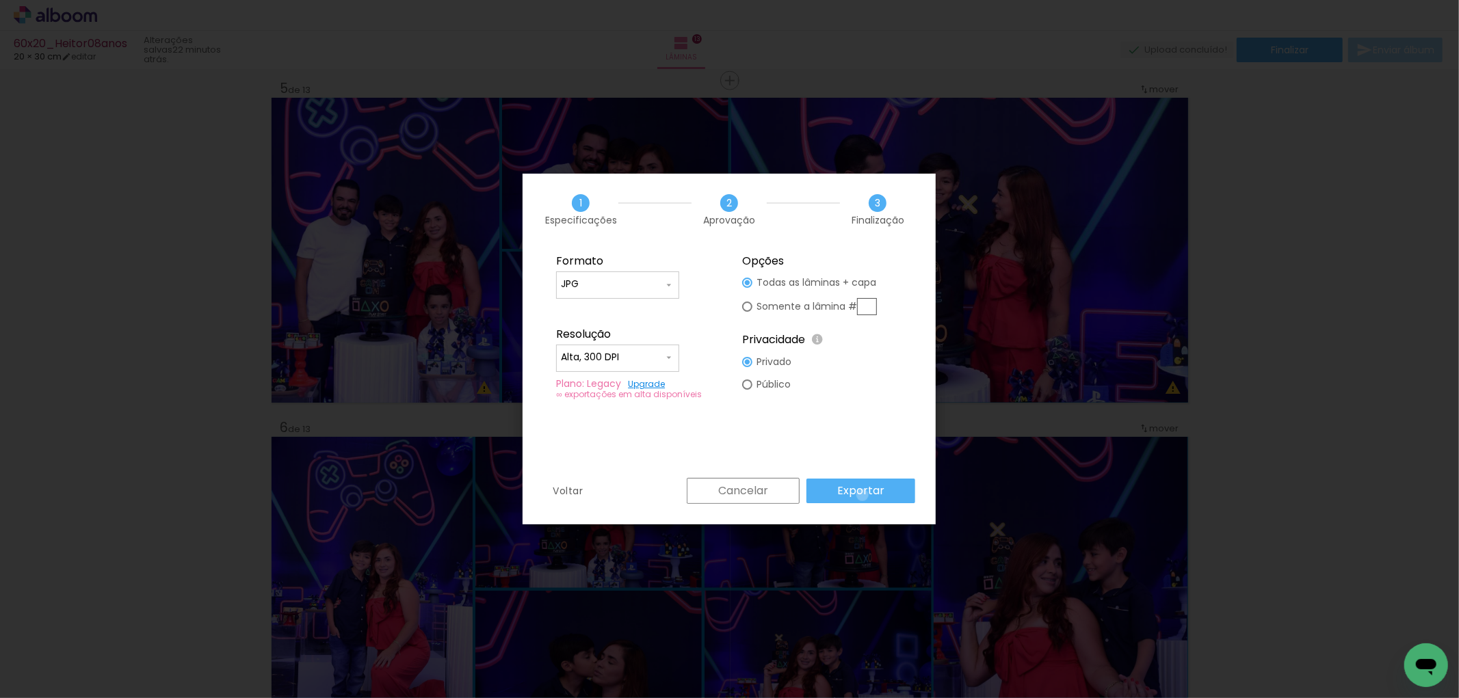
click at [0, 0] on slot "Exportar" at bounding box center [0, 0] width 0 height 0
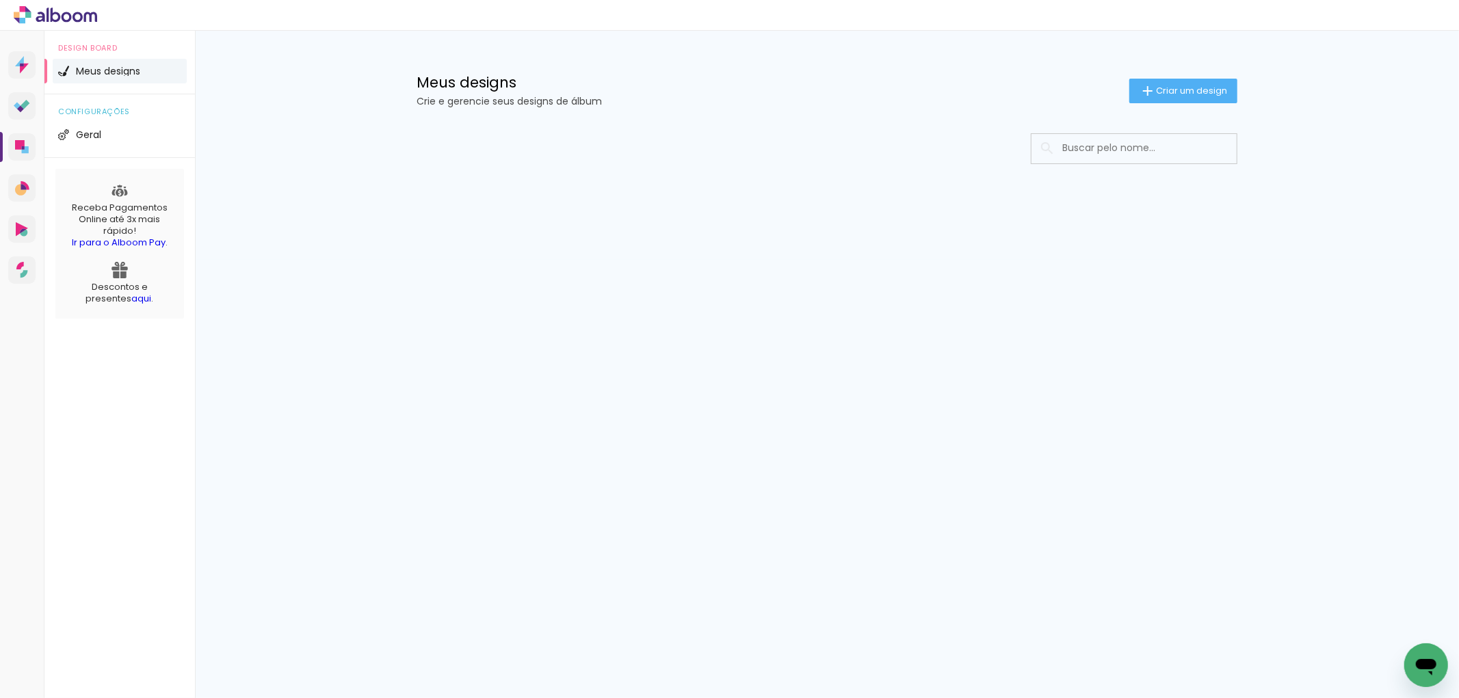
click at [1164, 152] on input at bounding box center [1152, 148] width 195 height 28
type input "bernar"
type paper-input "bernar"
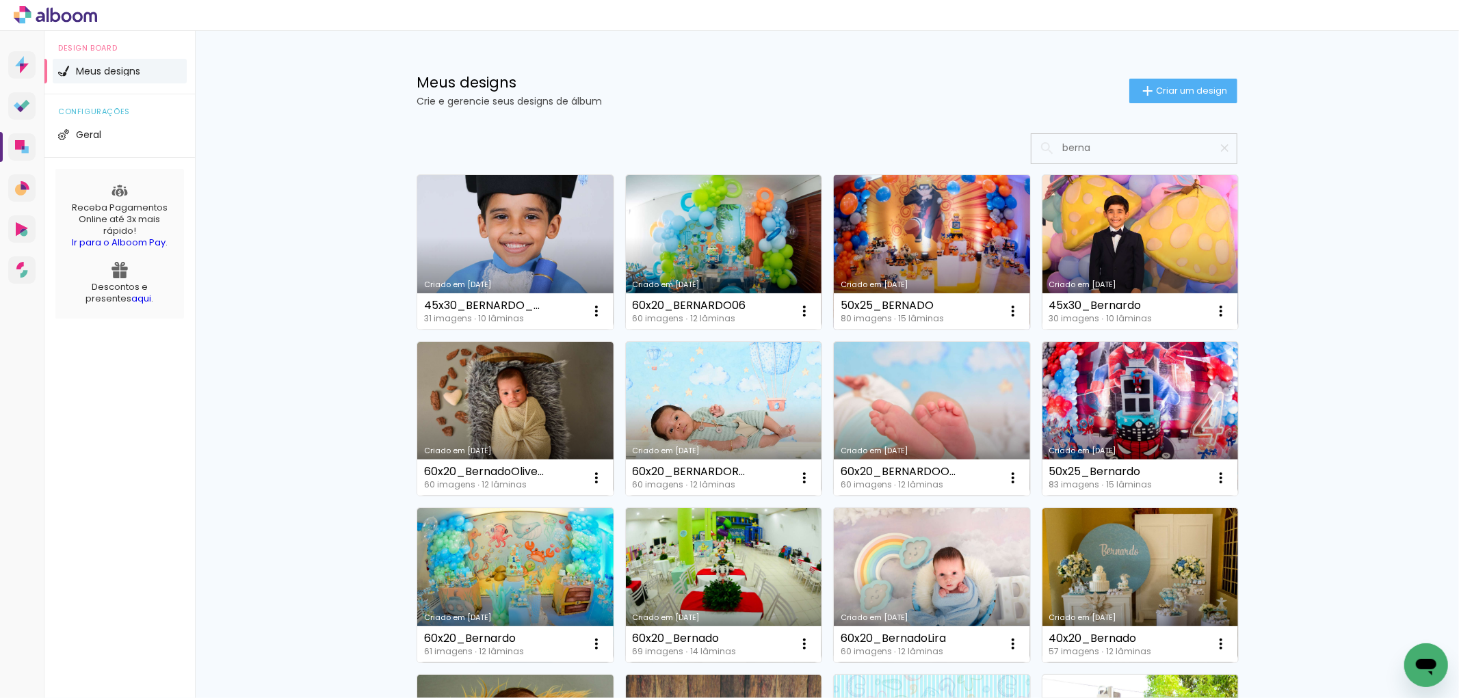
type input "berna"
type paper-input "berna"
click at [952, 241] on link "Criado em [DATE]" at bounding box center [932, 252] width 196 height 155
